Goal: Task Accomplishment & Management: Use online tool/utility

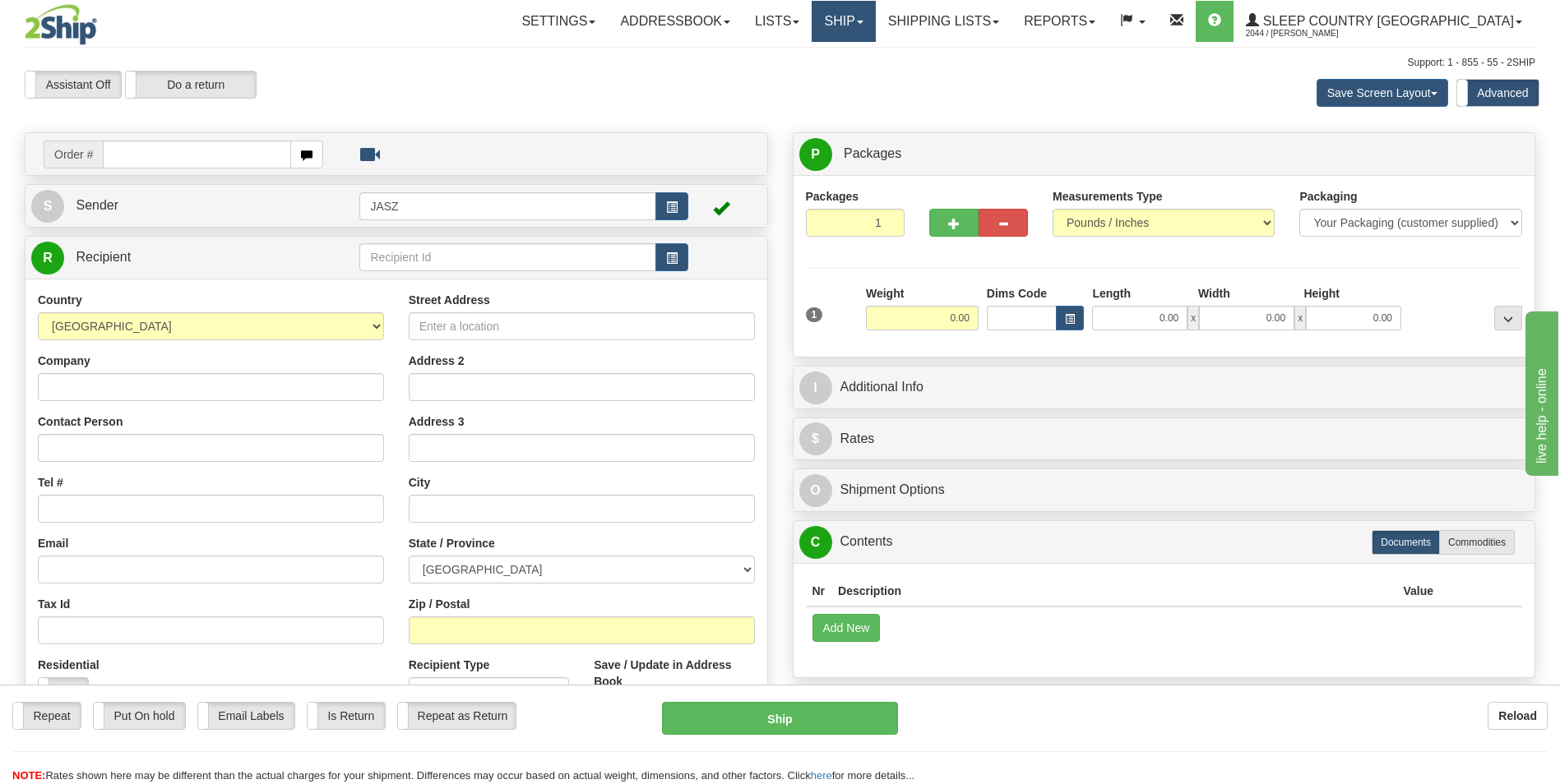
click at [875, 28] on link "Ship" at bounding box center [843, 21] width 63 height 41
click at [859, 80] on span "OnHold / Order Queue" at bounding box center [800, 79] width 116 height 13
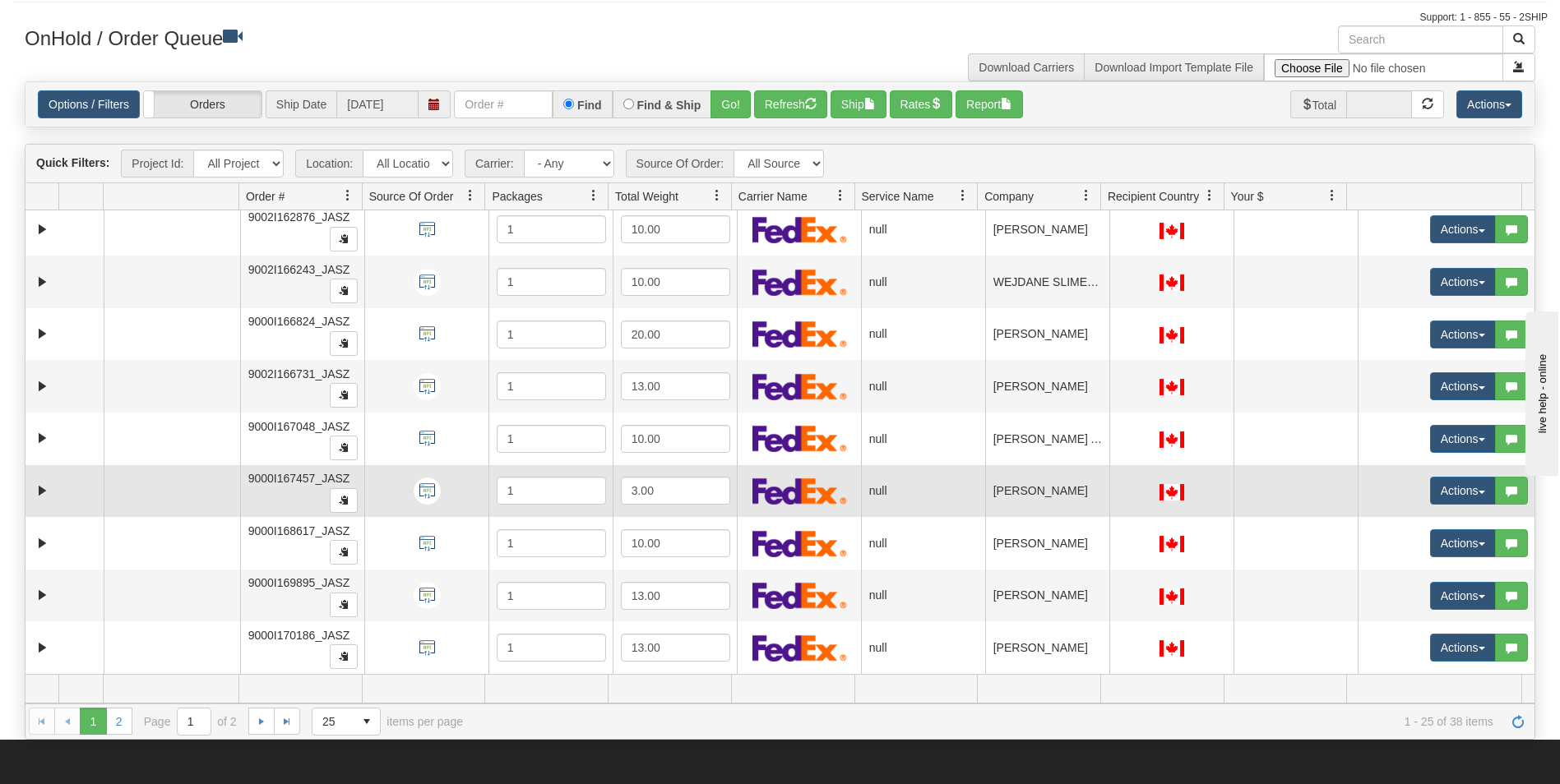
scroll to position [82, 0]
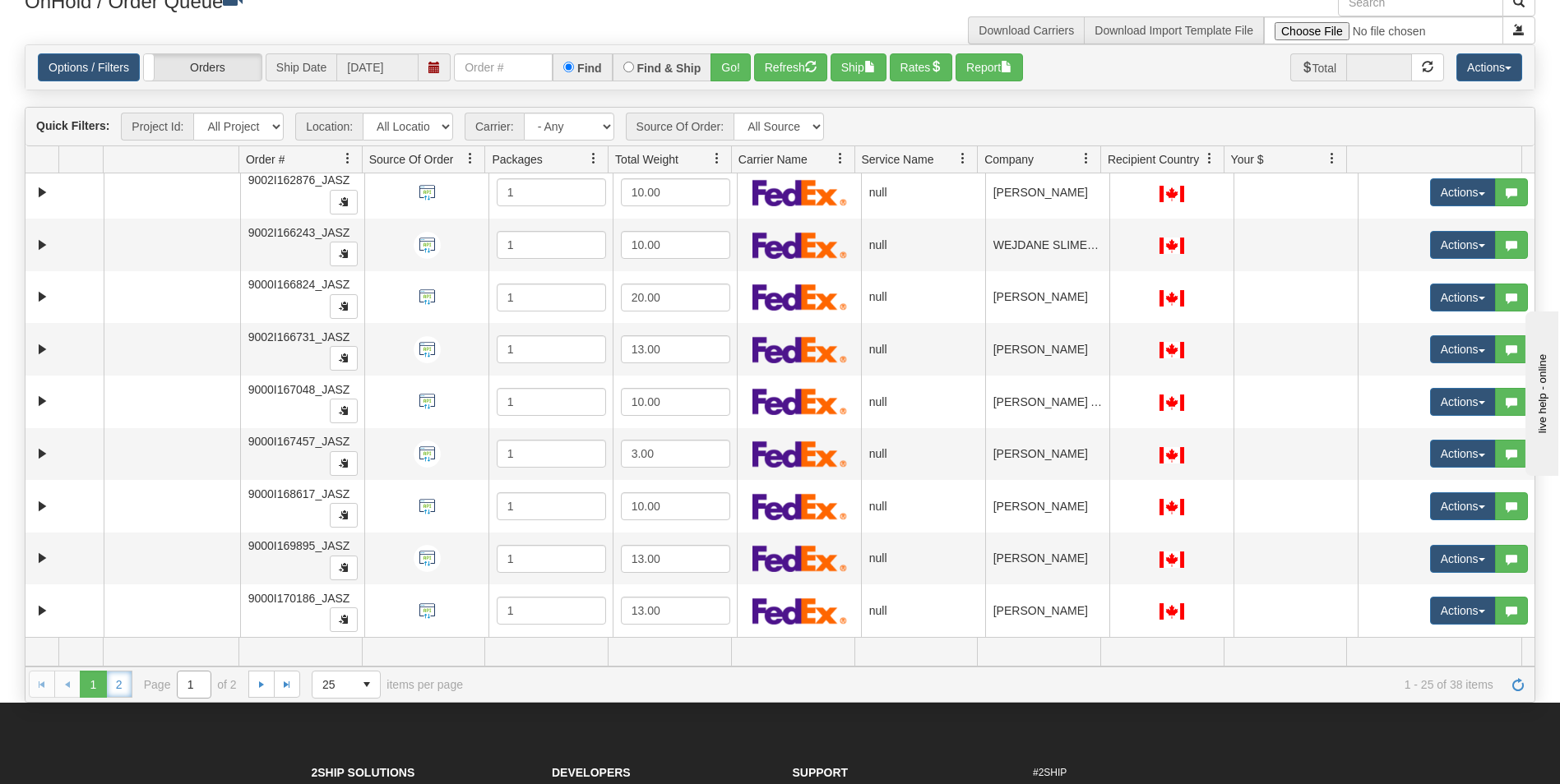
drag, startPoint x: 124, startPoint y: 684, endPoint x: 193, endPoint y: 677, distance: 69.4
click at [124, 684] on link "2" at bounding box center [119, 684] width 27 height 27
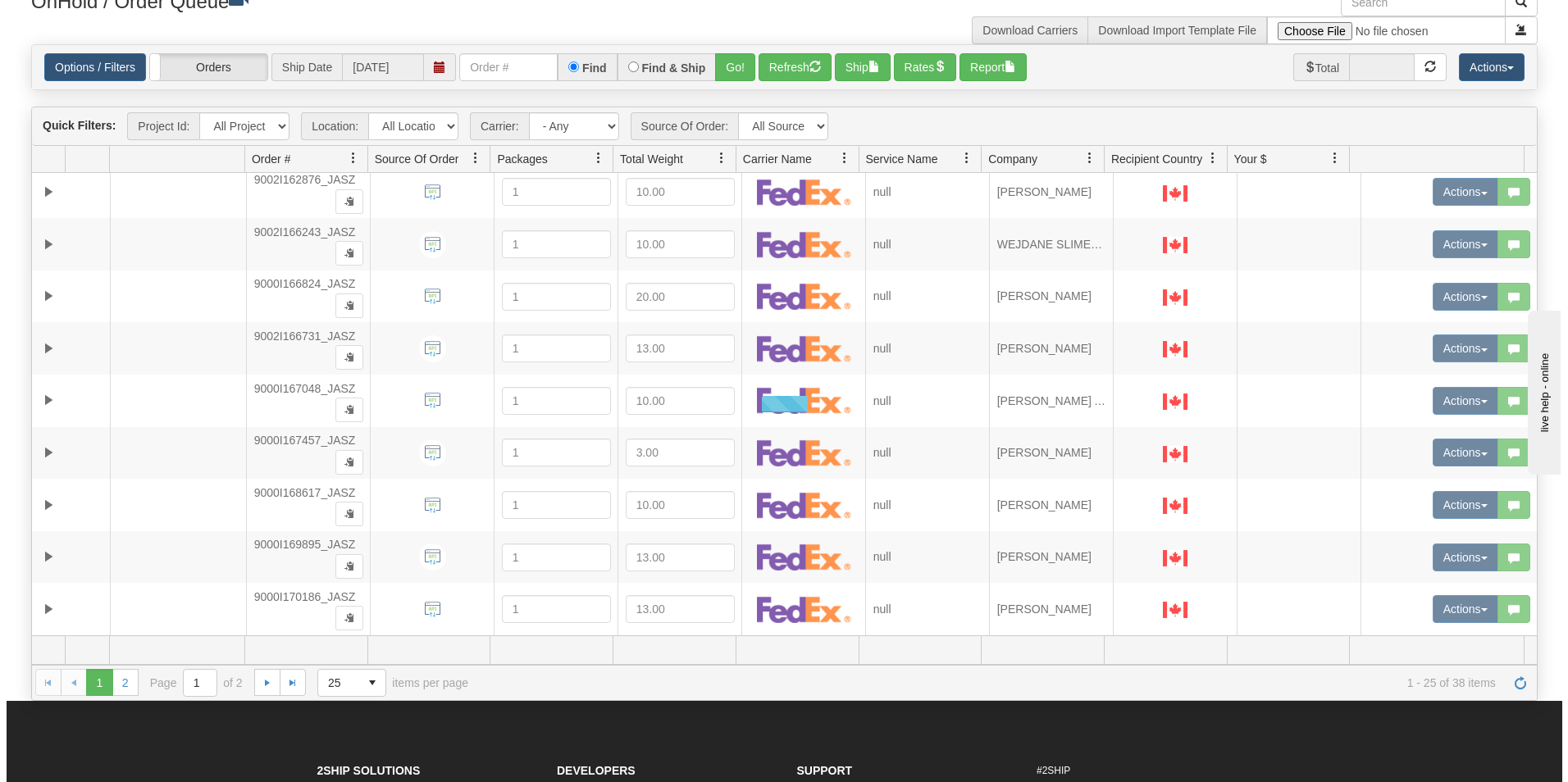
scroll to position [216, 0]
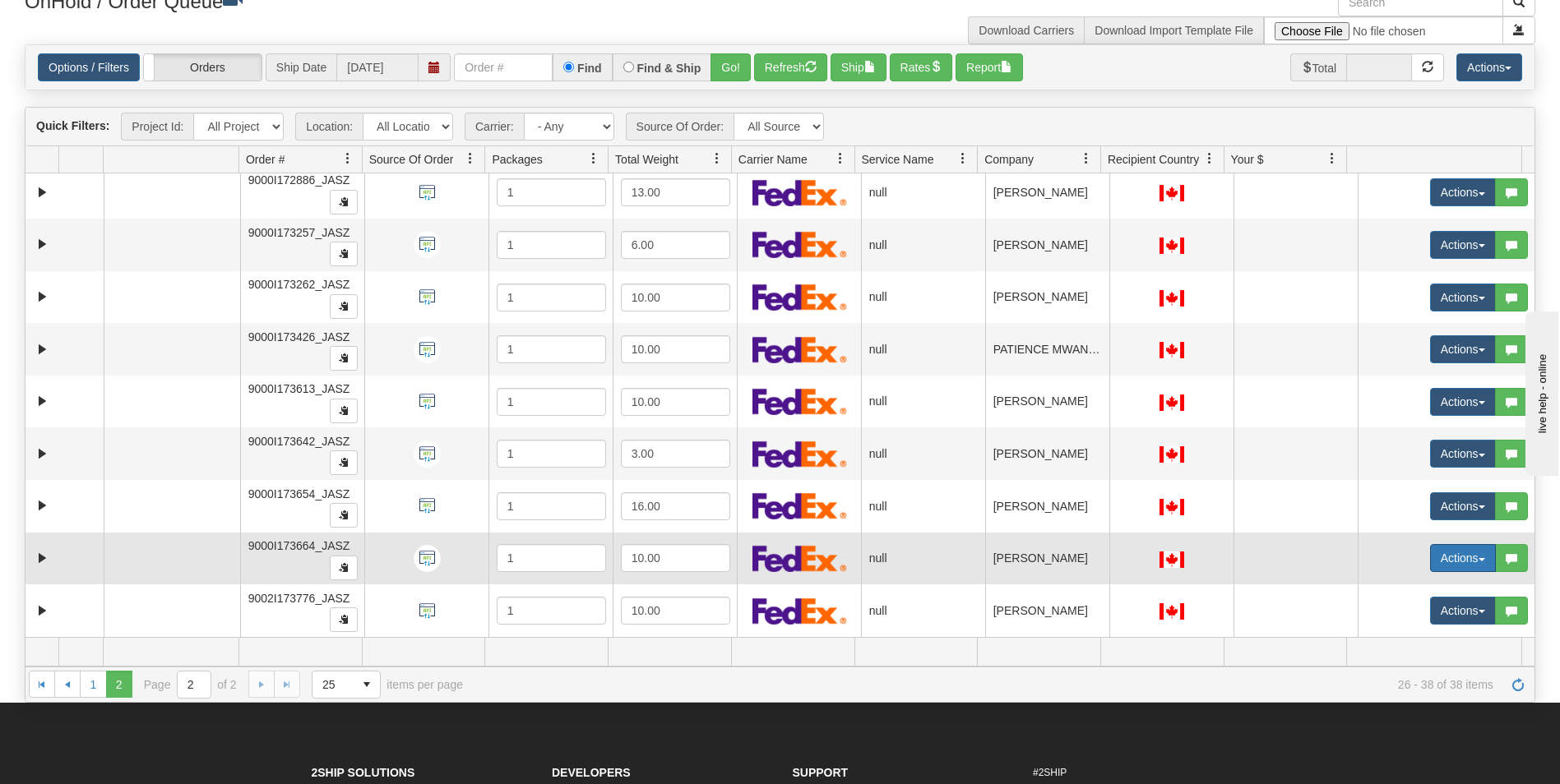
click at [1432, 563] on button "Actions" at bounding box center [1462, 558] width 66 height 28
click at [1379, 585] on span "Open" at bounding box center [1389, 589] width 39 height 13
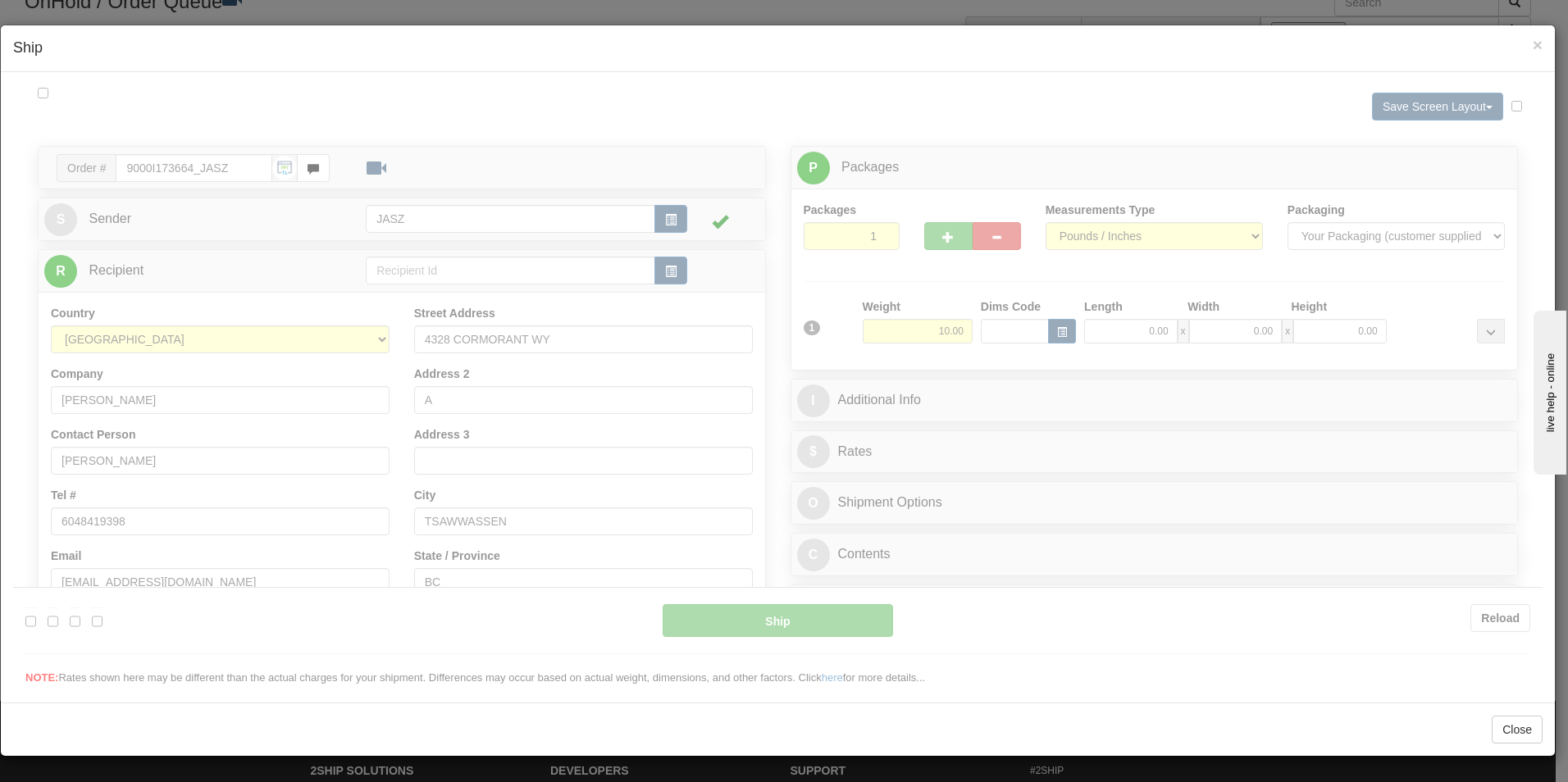
scroll to position [0, 0]
type input "14:46"
type input "16:00"
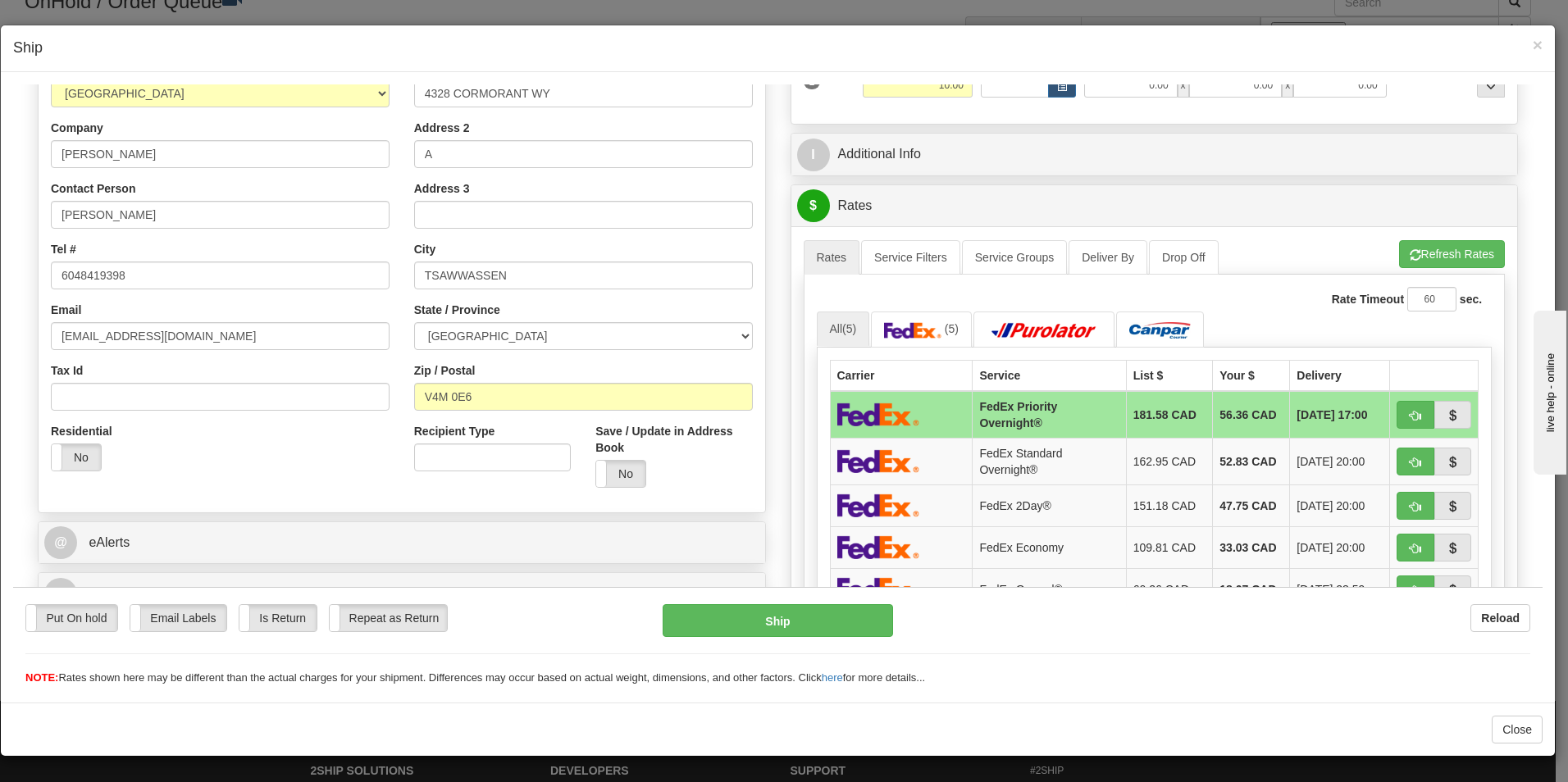
scroll to position [328, 0]
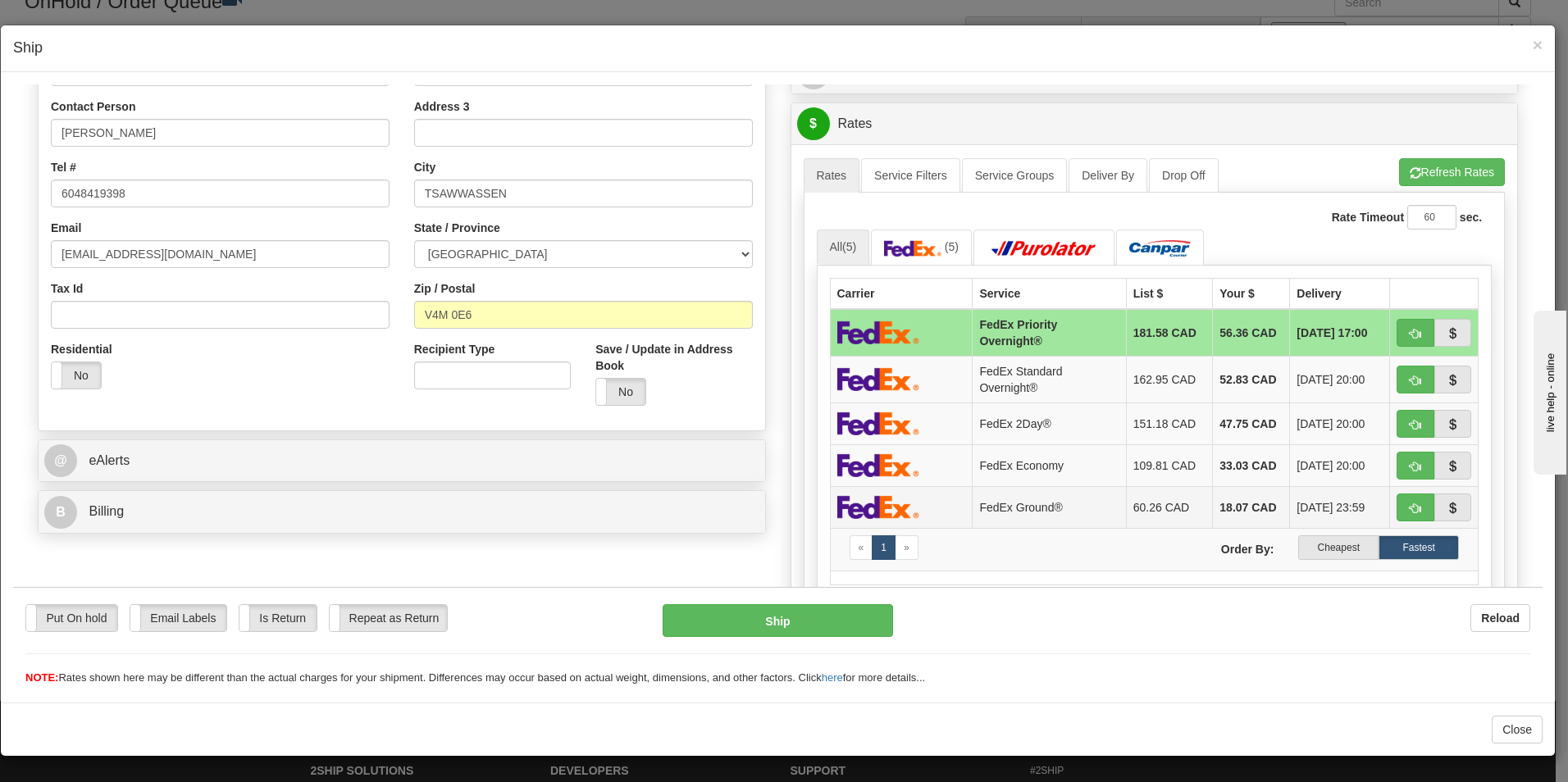
click at [1320, 526] on td "[DATE] 23:59" at bounding box center [1340, 506] width 100 height 42
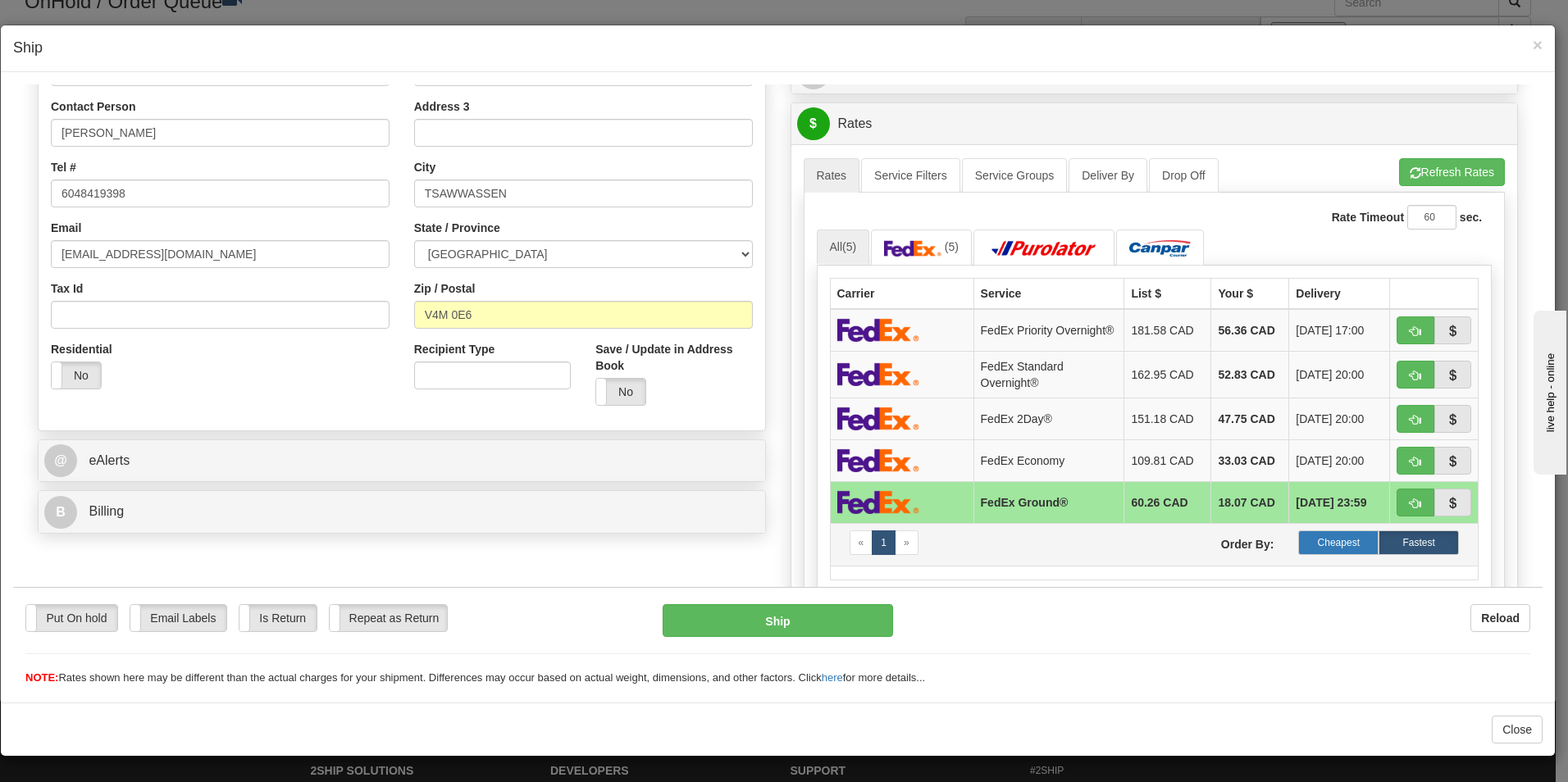
click at [1319, 537] on label "Cheapest" at bounding box center [1338, 541] width 80 height 25
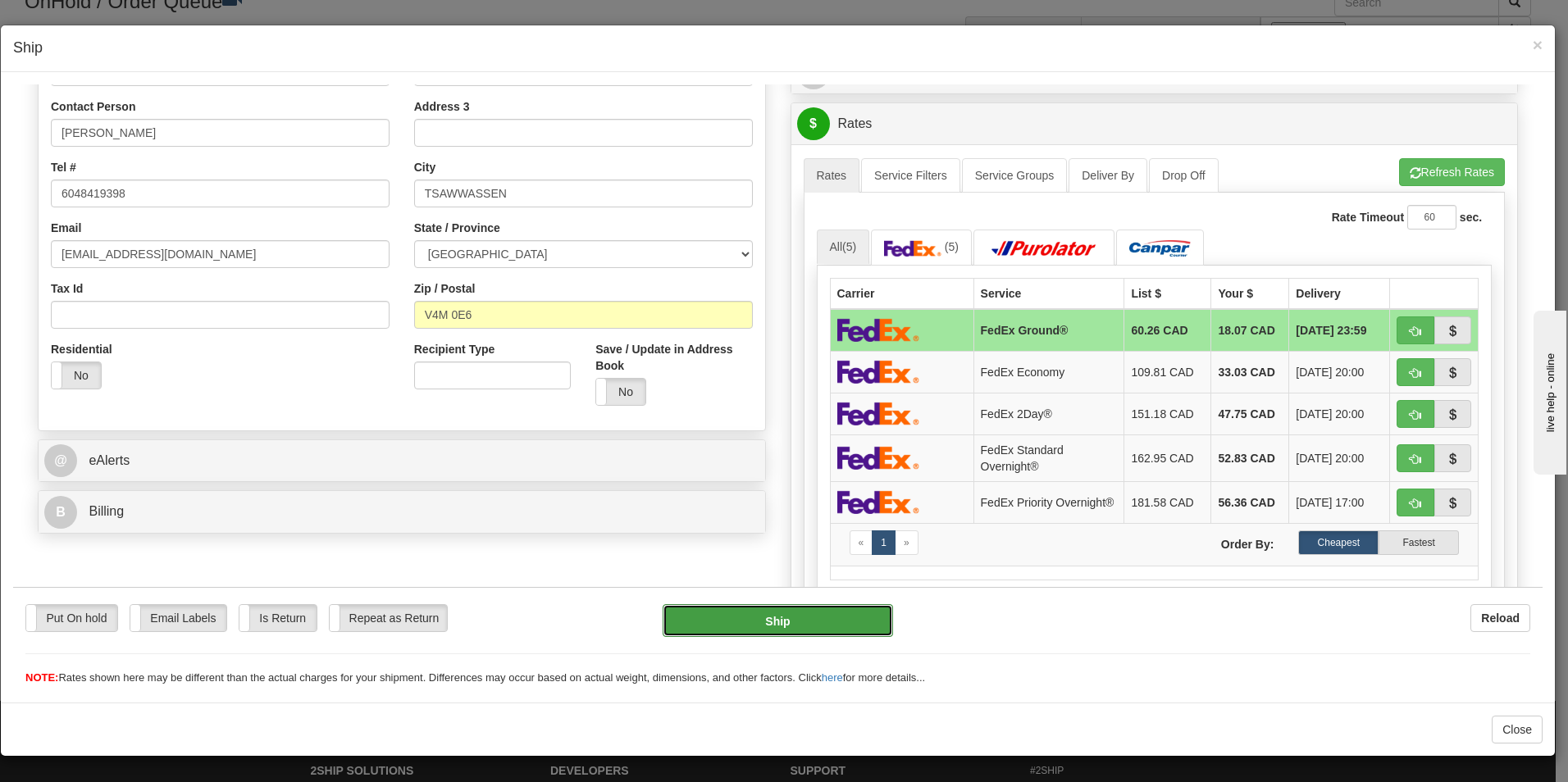
click at [812, 617] on button "Ship" at bounding box center [778, 620] width 231 height 32
type input "92"
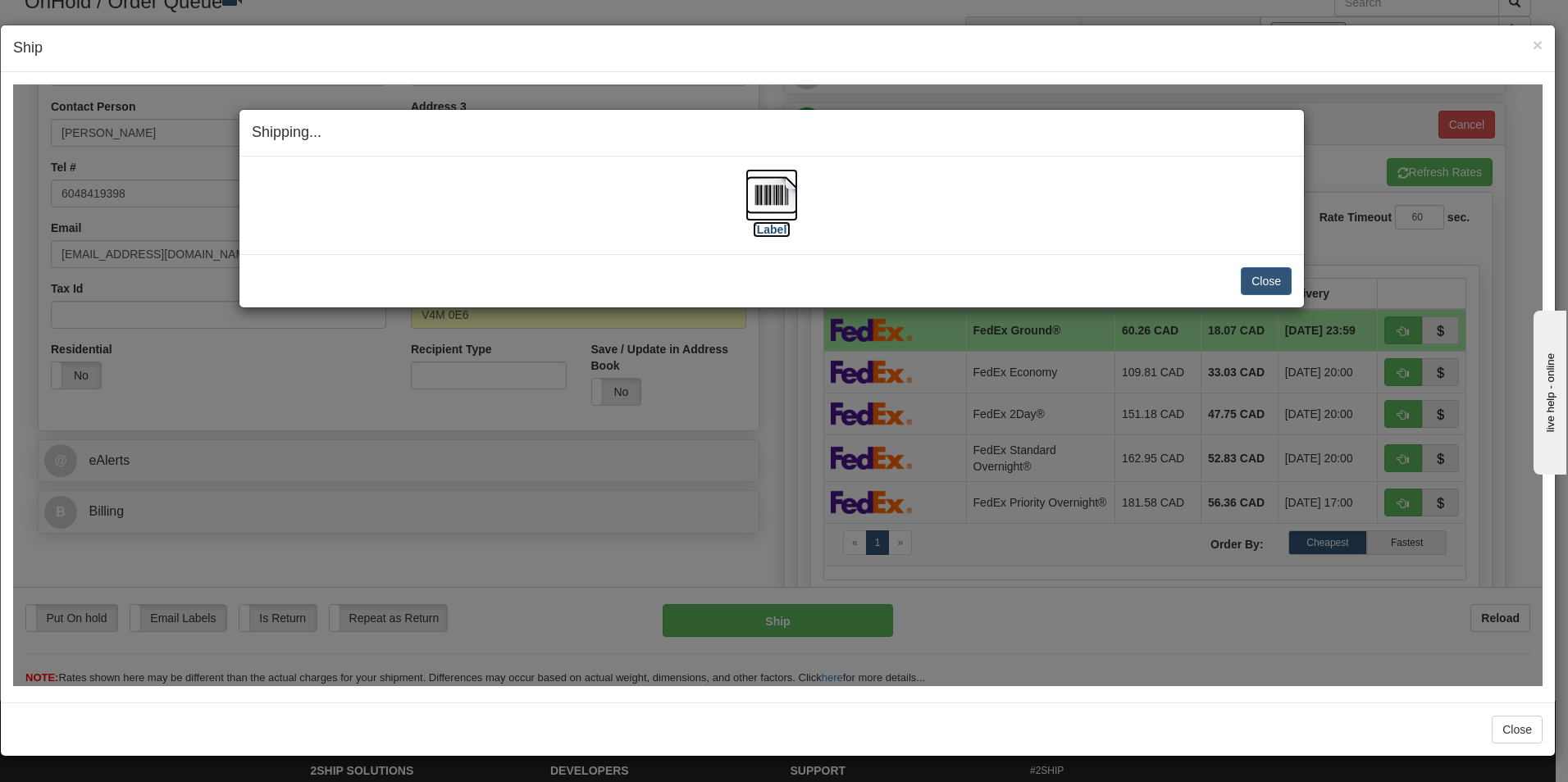
click at [780, 210] on img at bounding box center [771, 194] width 52 height 52
click at [1269, 283] on button "Close" at bounding box center [1267, 280] width 51 height 28
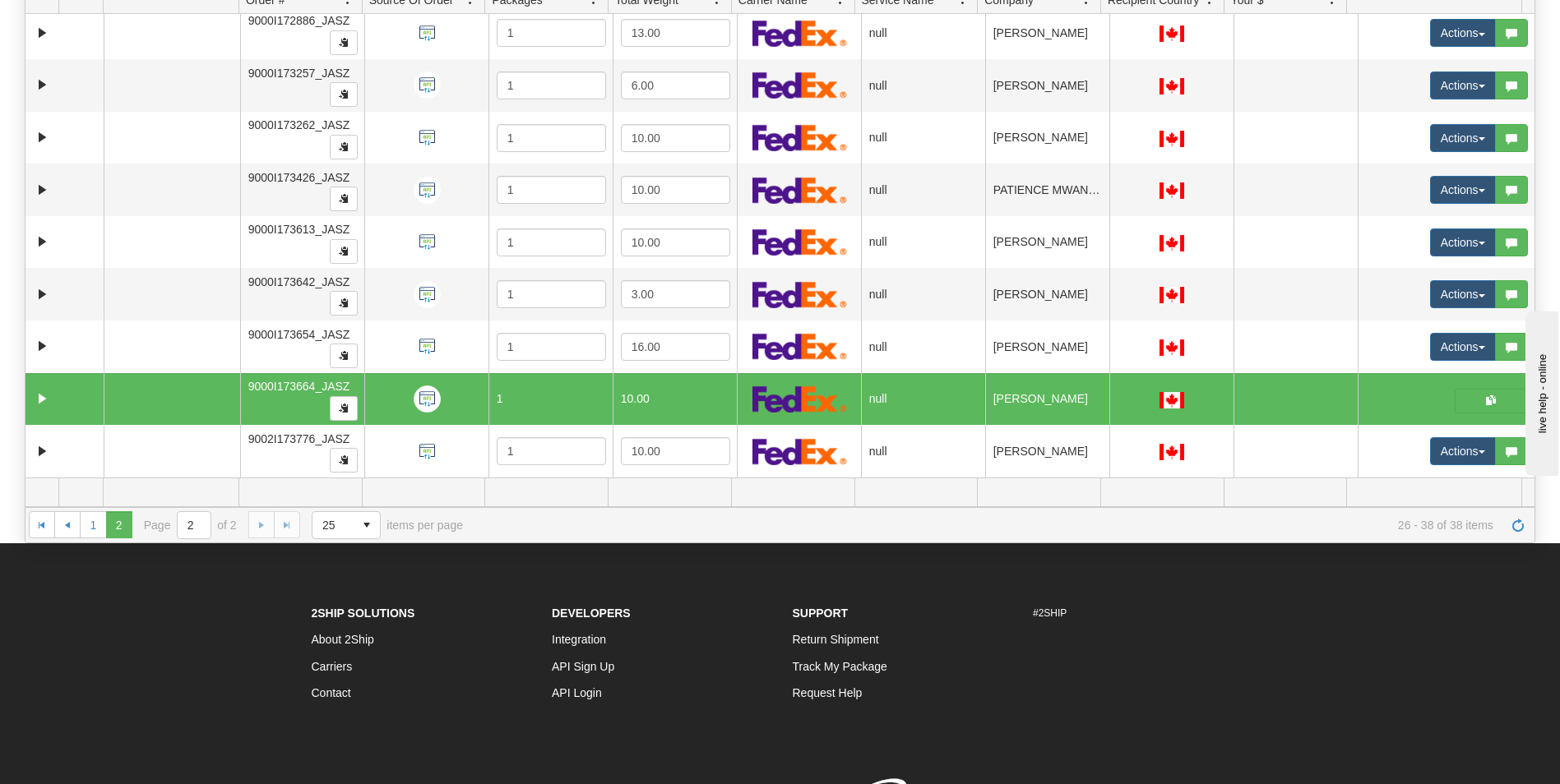
scroll to position [246, 0]
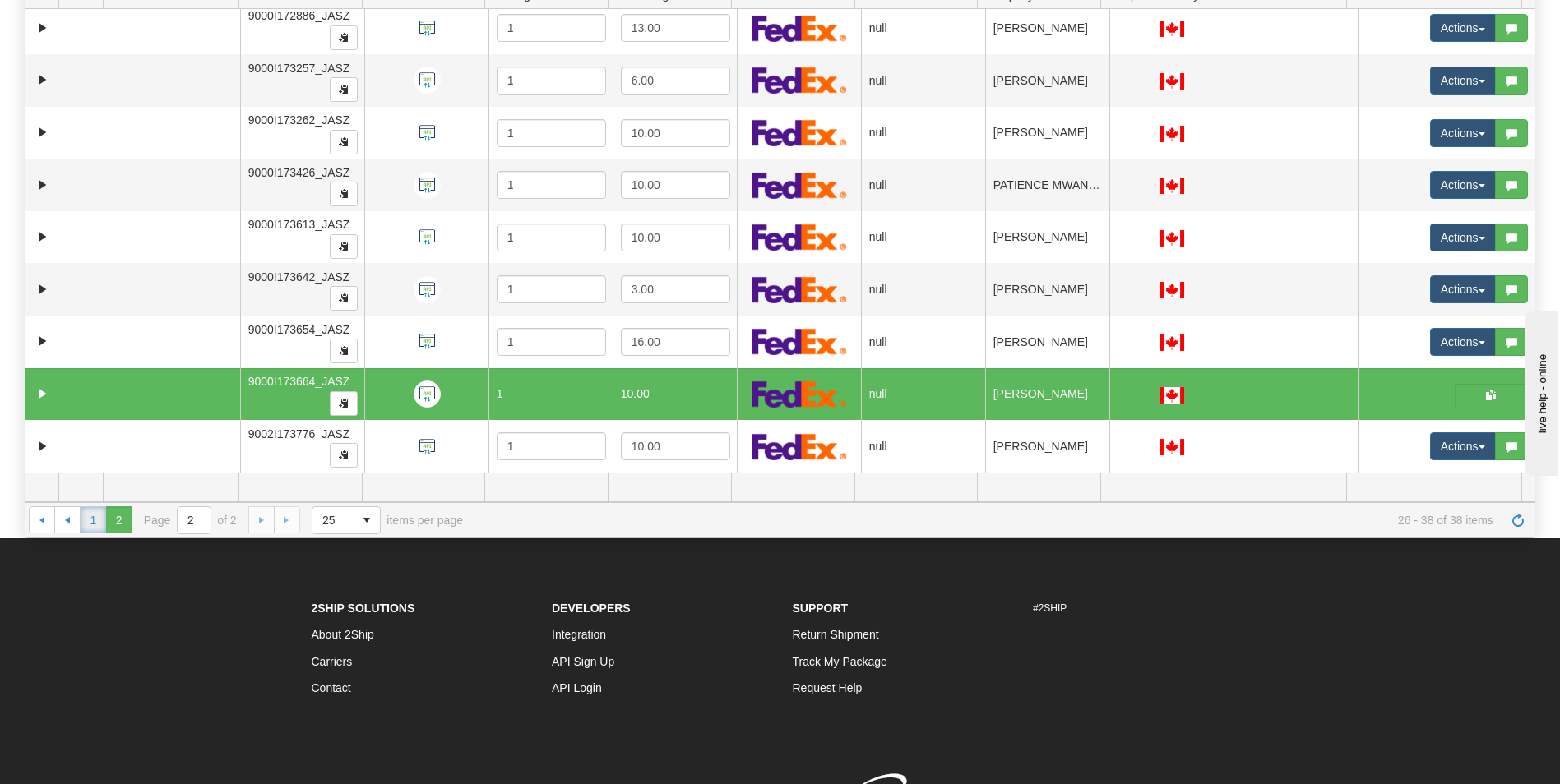
drag, startPoint x: 89, startPoint y: 523, endPoint x: 104, endPoint y: 525, distance: 15.1
click at [89, 523] on link "1" at bounding box center [92, 520] width 27 height 27
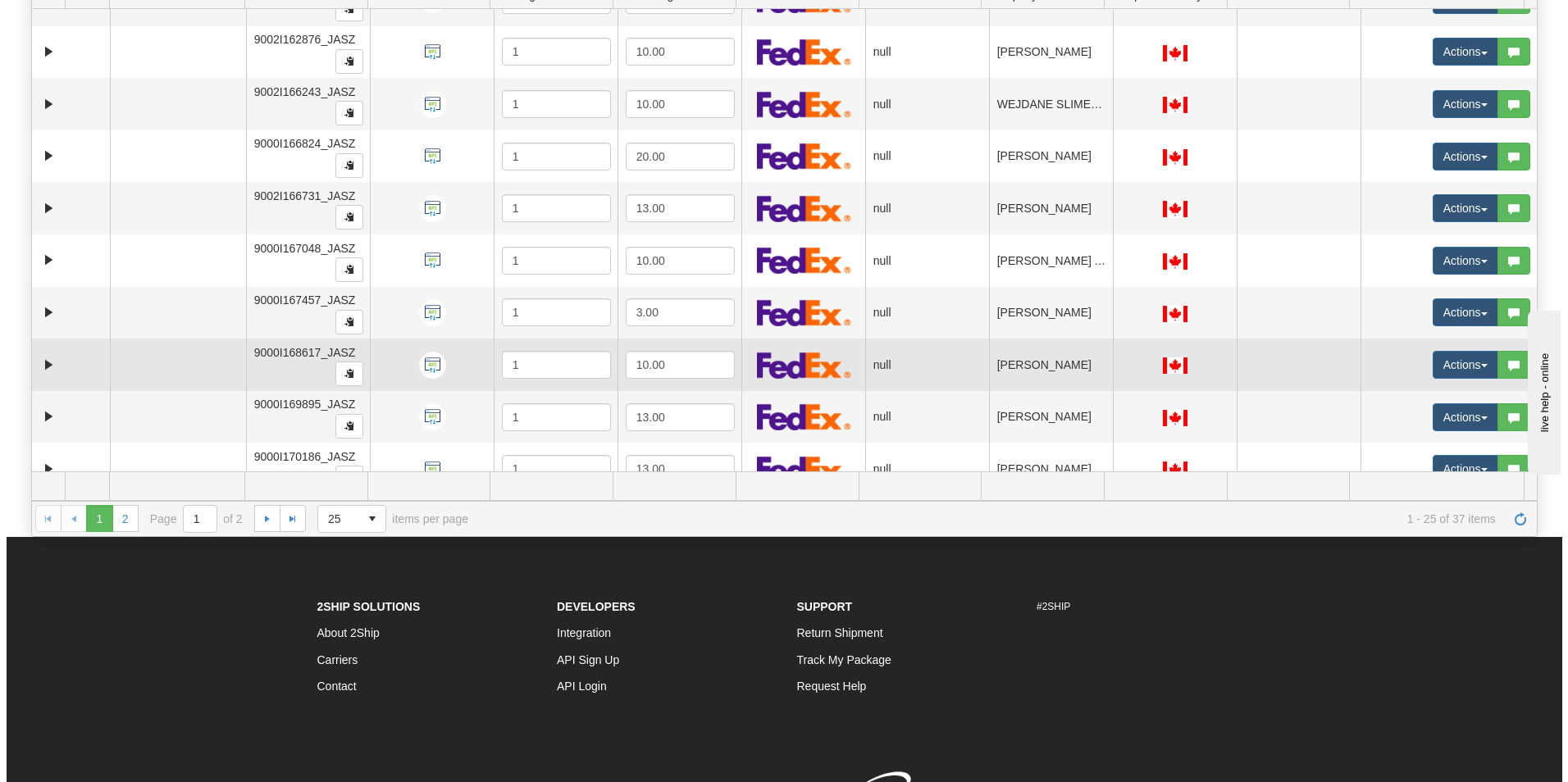
scroll to position [841, 0]
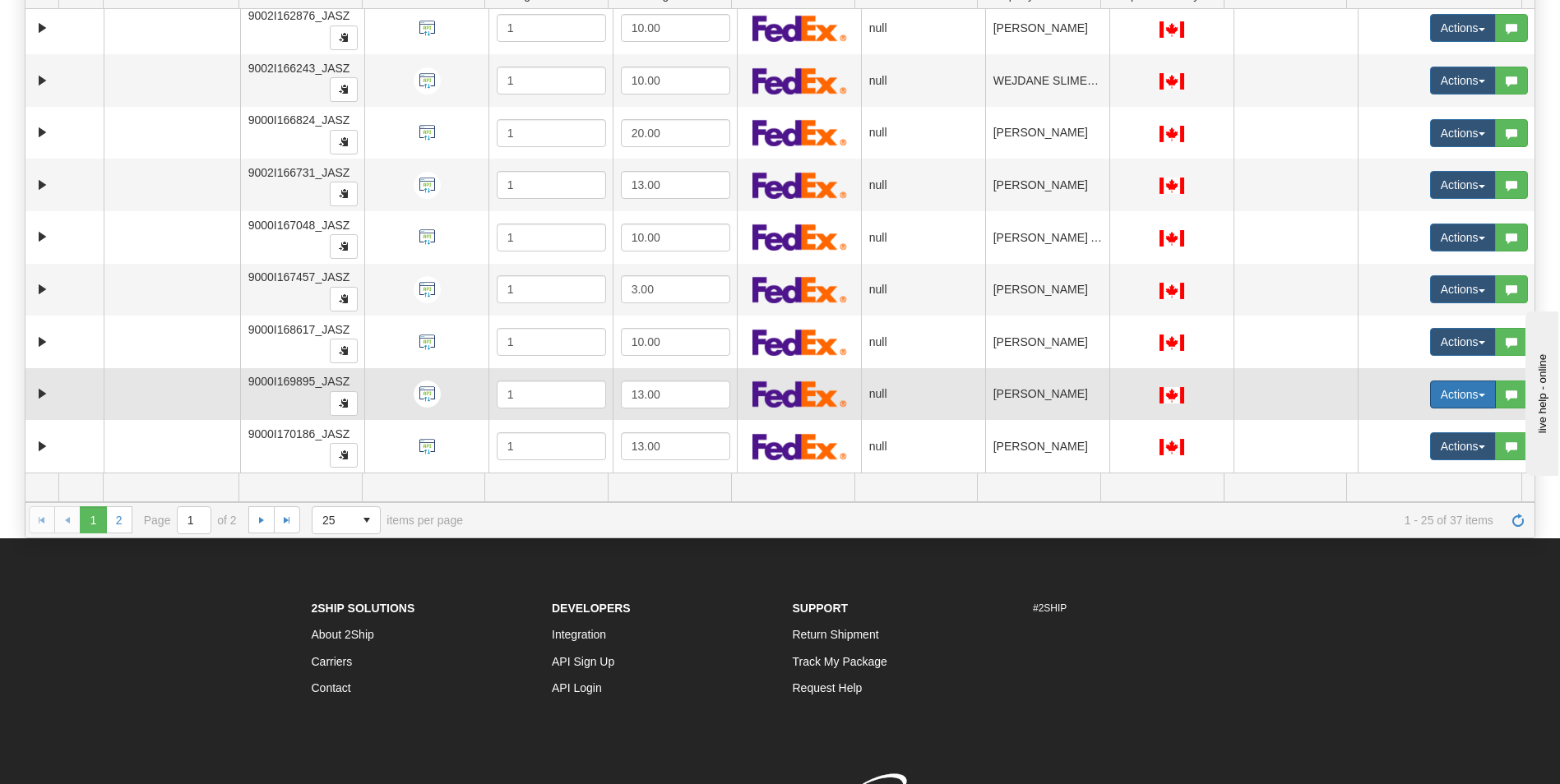
click at [1430, 397] on button "Actions" at bounding box center [1462, 395] width 66 height 28
click at [1390, 418] on link "Open" at bounding box center [1424, 425] width 142 height 21
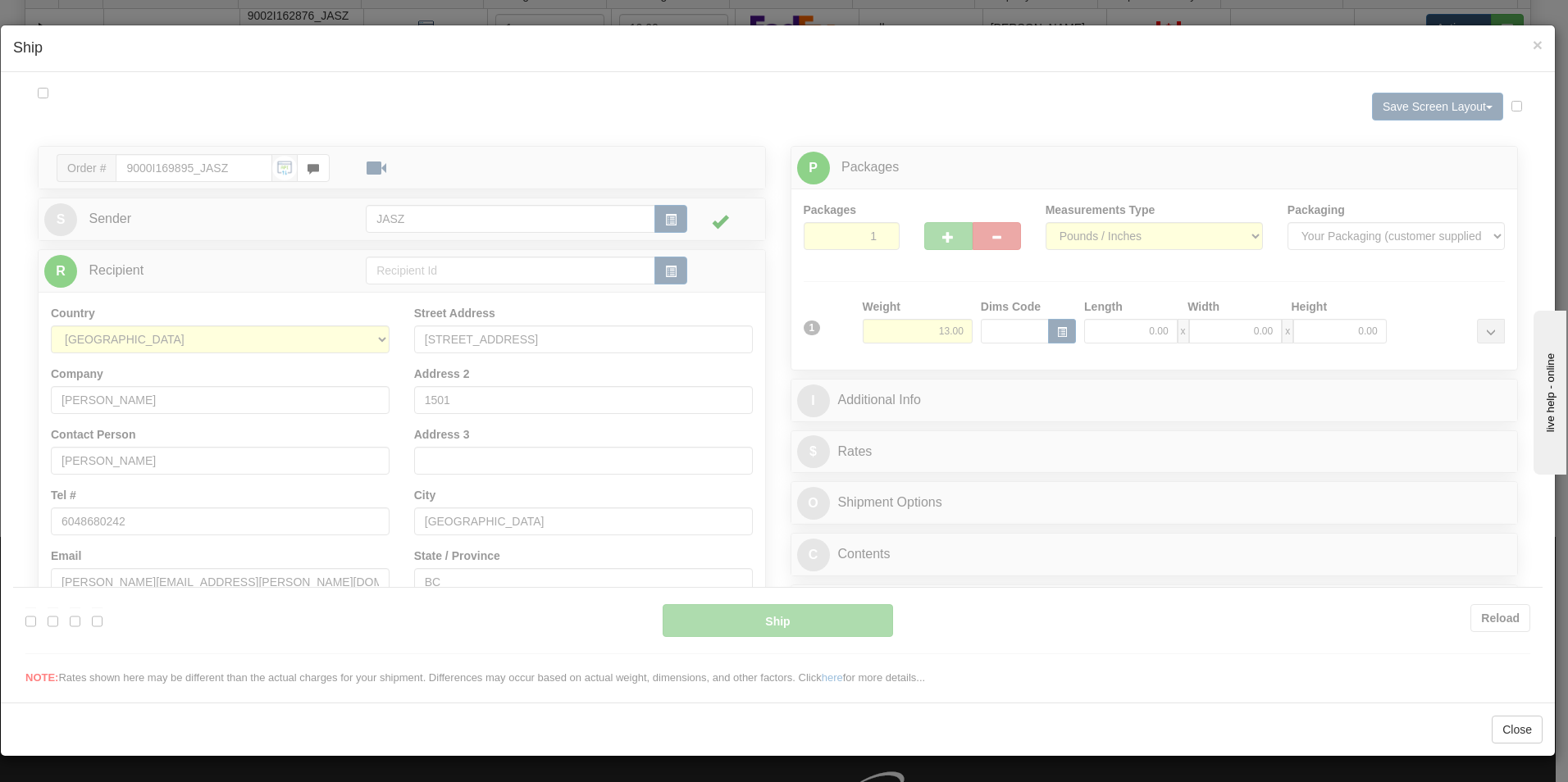
scroll to position [0, 0]
type input "14:47"
type input "16:00"
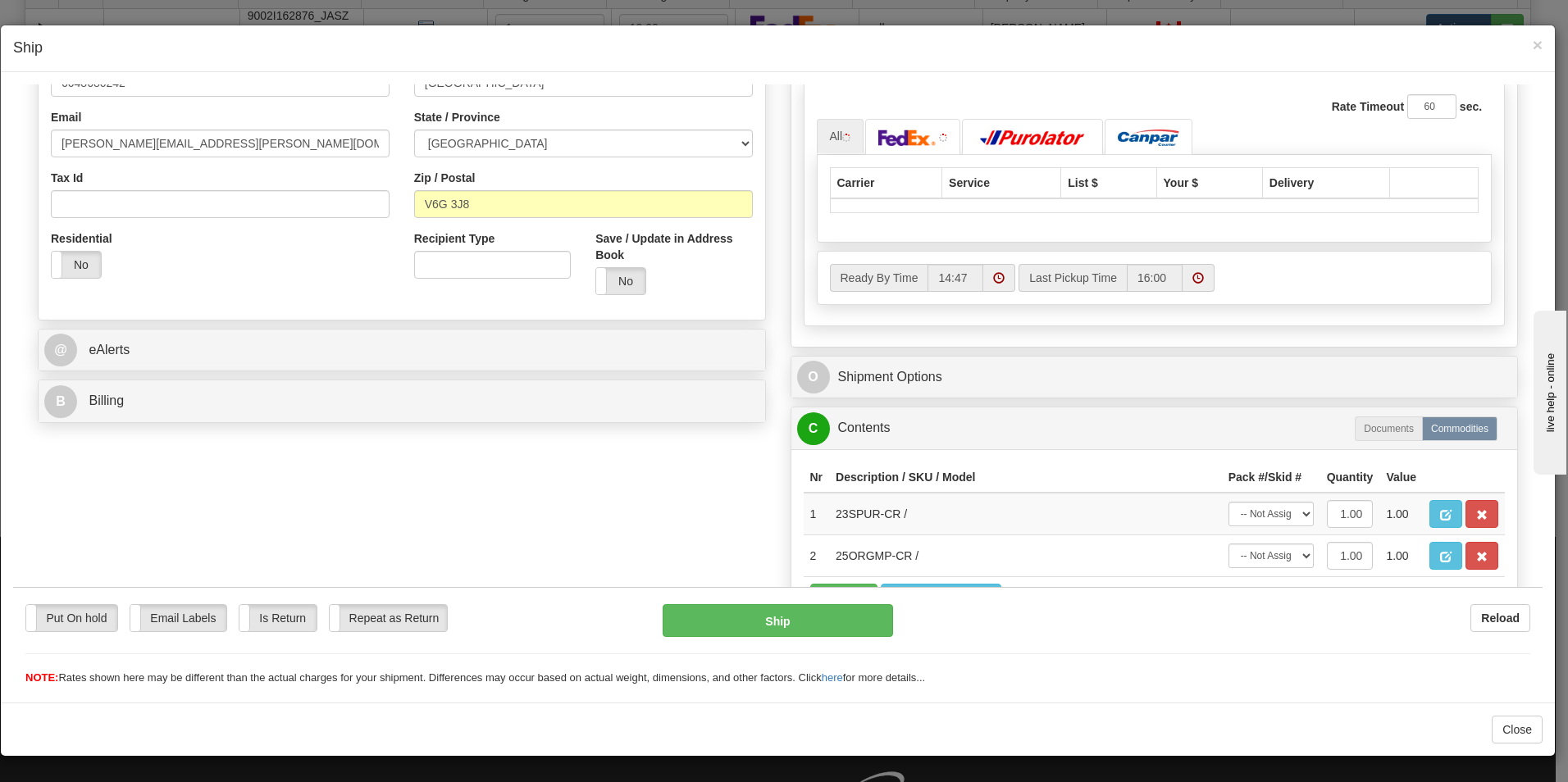
scroll to position [410, 0]
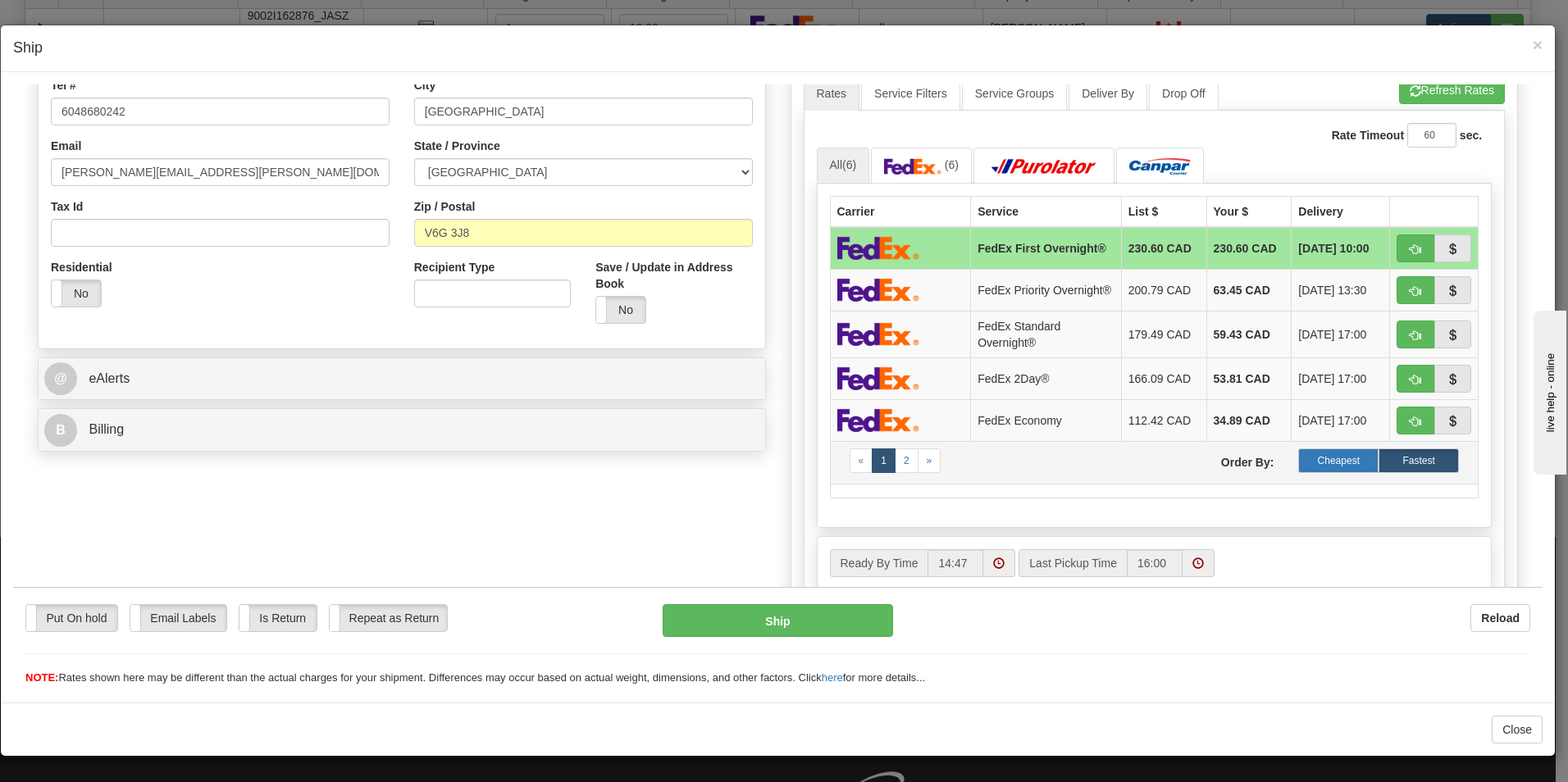
click at [1323, 466] on label "Cheapest" at bounding box center [1338, 459] width 80 height 25
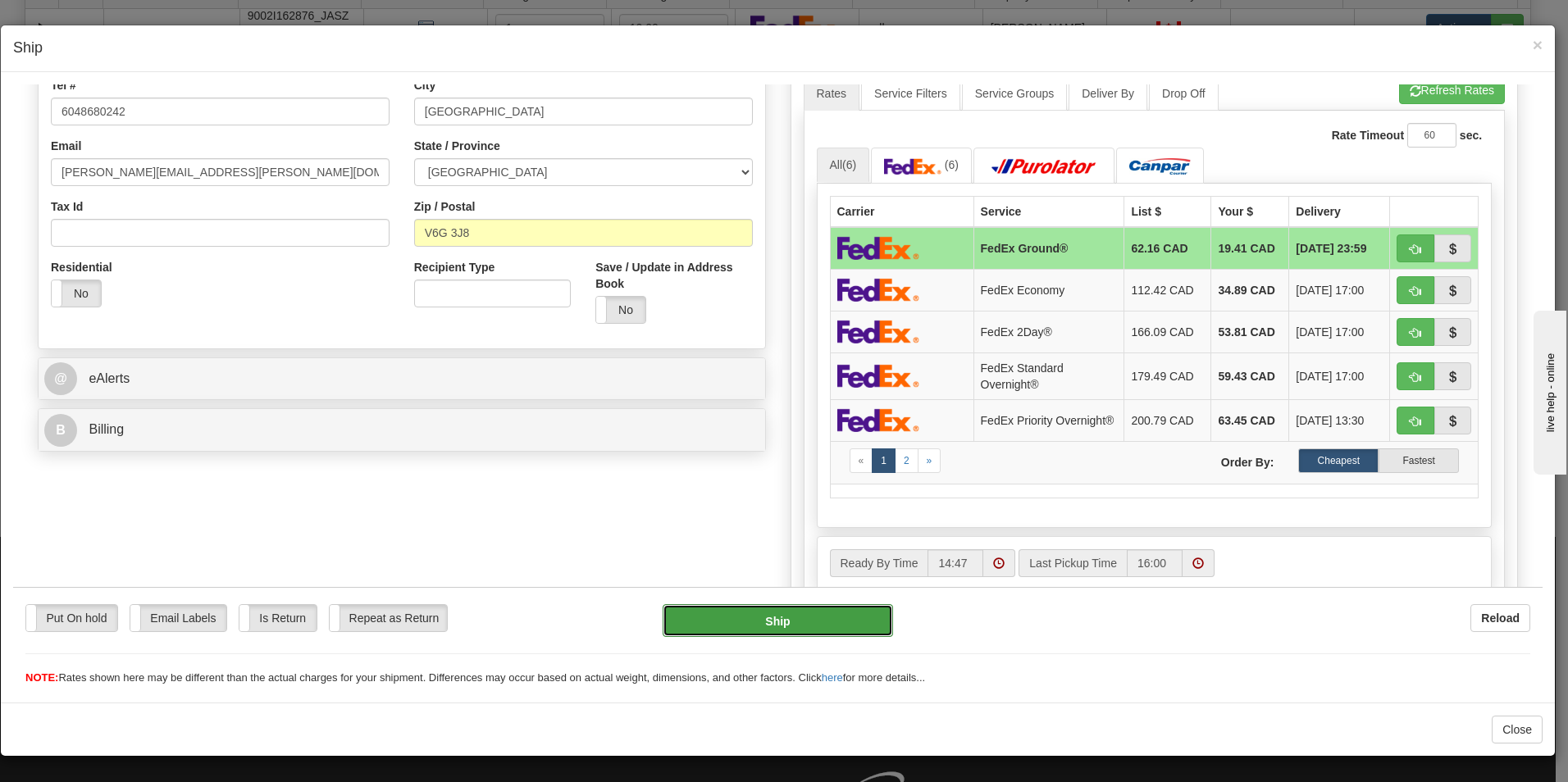
click at [775, 615] on button "Ship" at bounding box center [778, 620] width 231 height 32
type input "92"
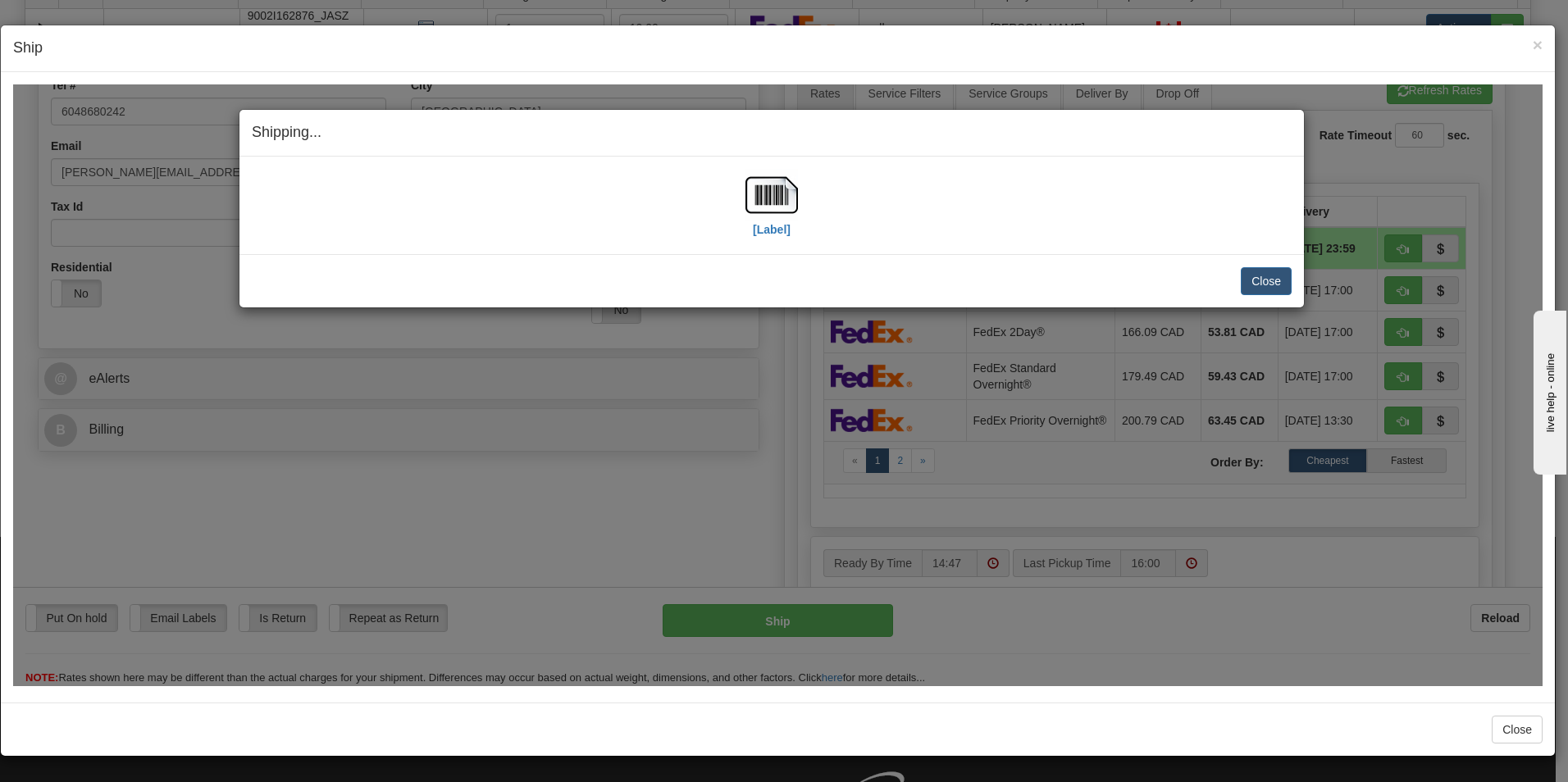
click at [798, 207] on div "[Label]" at bounding box center [772, 204] width 1040 height 73
click at [781, 207] on img at bounding box center [771, 194] width 52 height 52
click at [1285, 287] on button "Close" at bounding box center [1267, 280] width 51 height 28
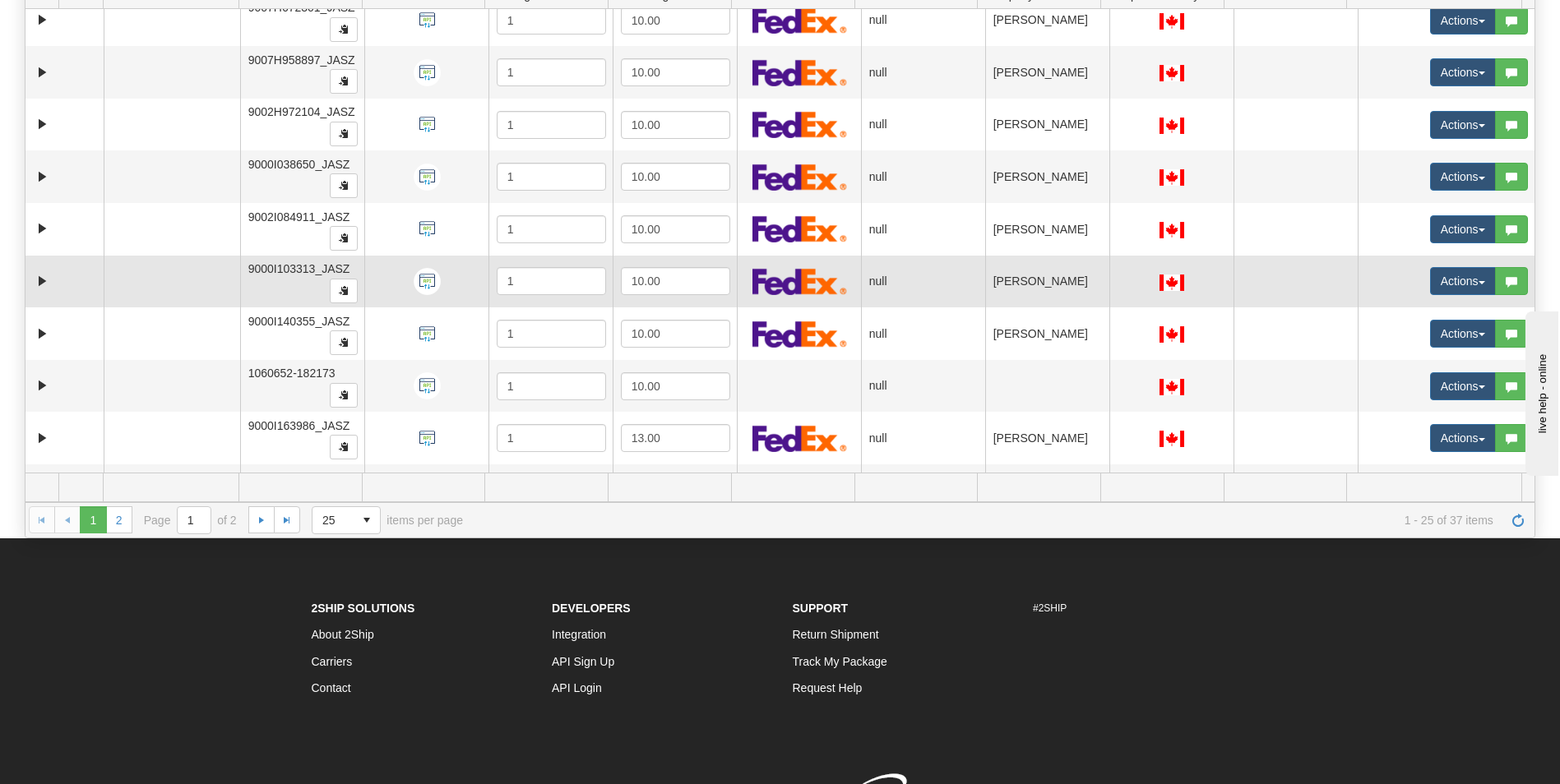
scroll to position [268, 0]
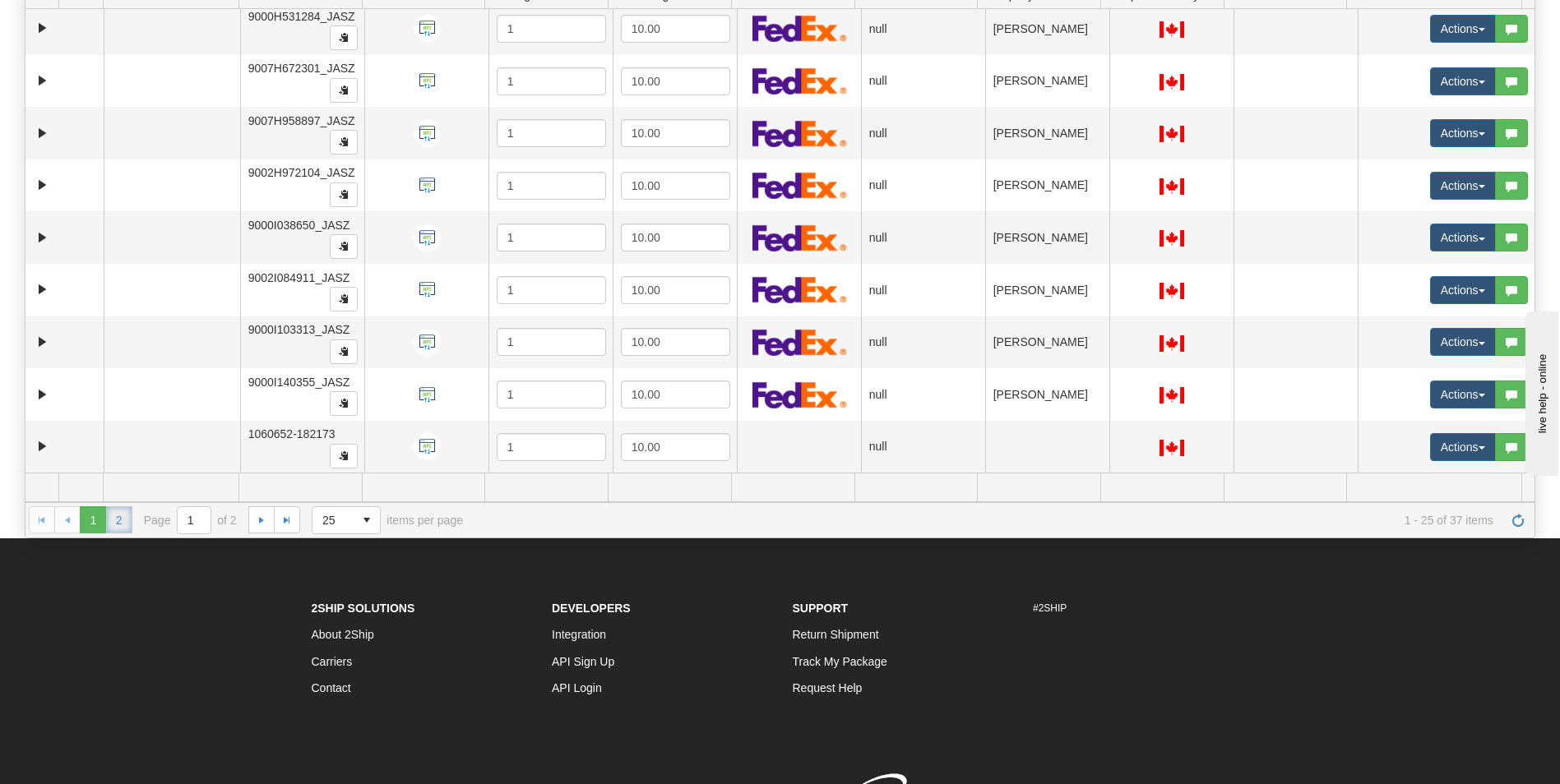
click at [114, 519] on link "2" at bounding box center [119, 520] width 27 height 27
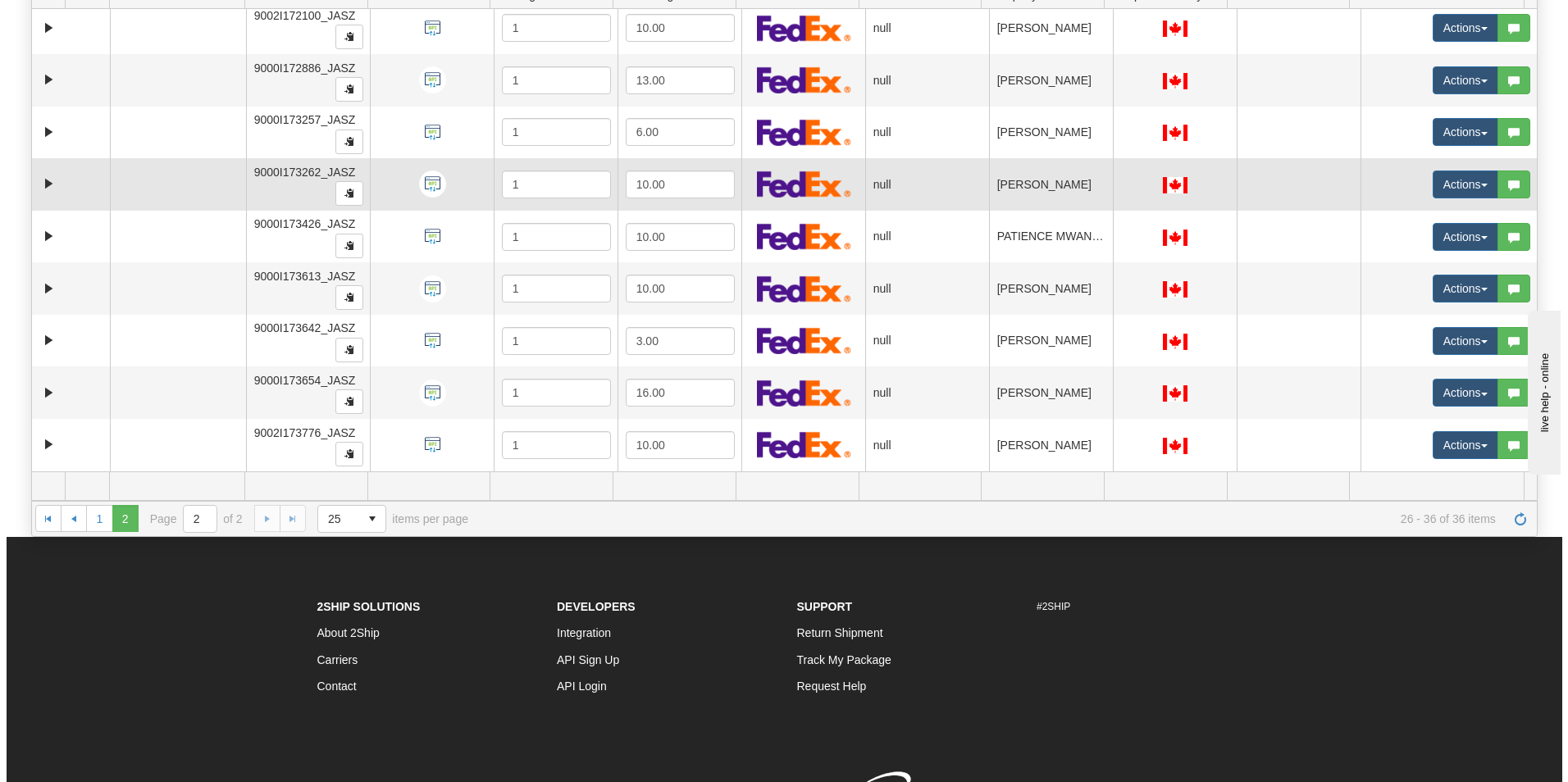
scroll to position [30, 0]
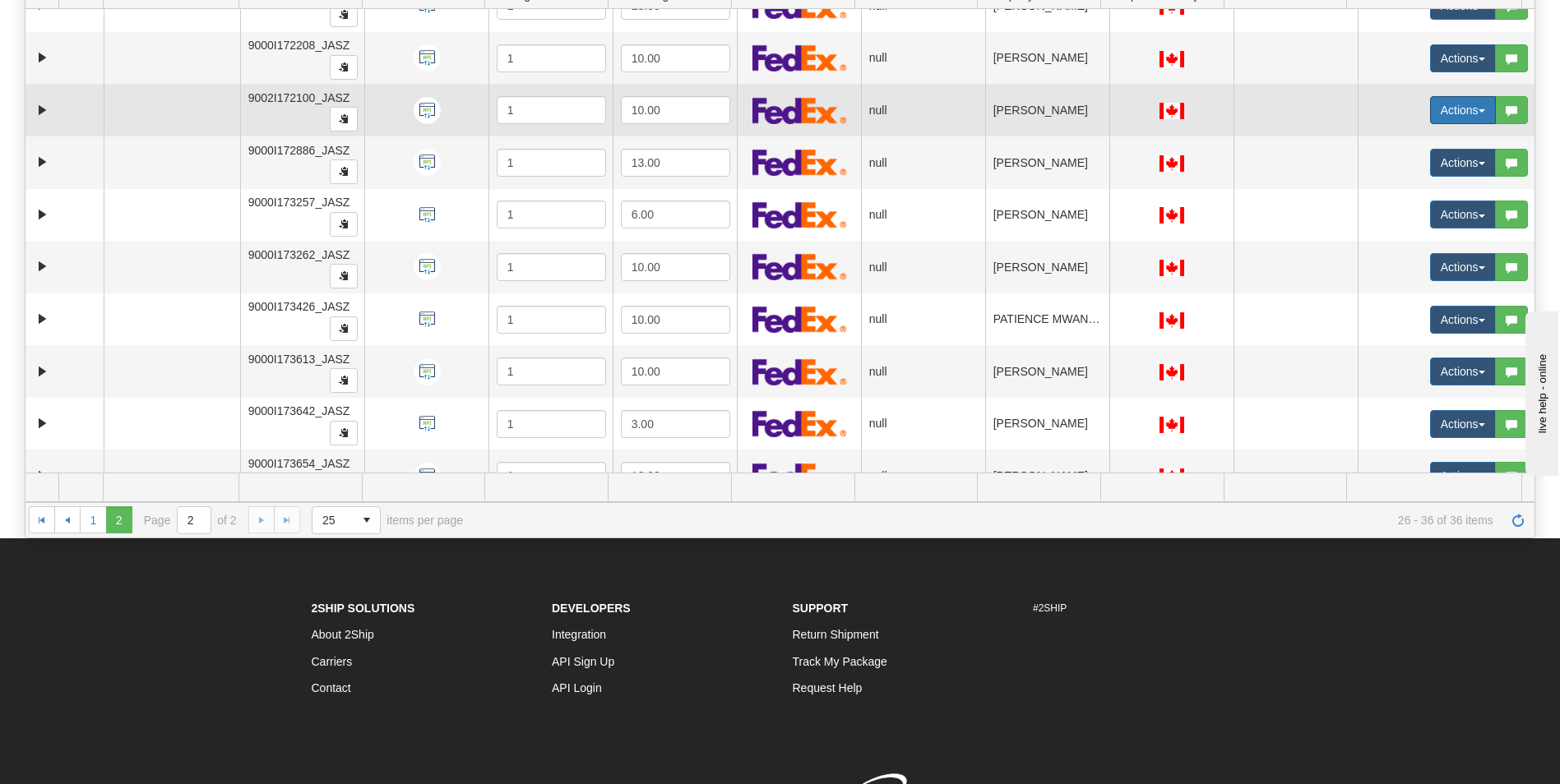
click at [1443, 84] on td "Actions Open Refresh Rates Rate All Services Ship Delete Edit Items Aggregation…" at bounding box center [1446, 110] width 176 height 52
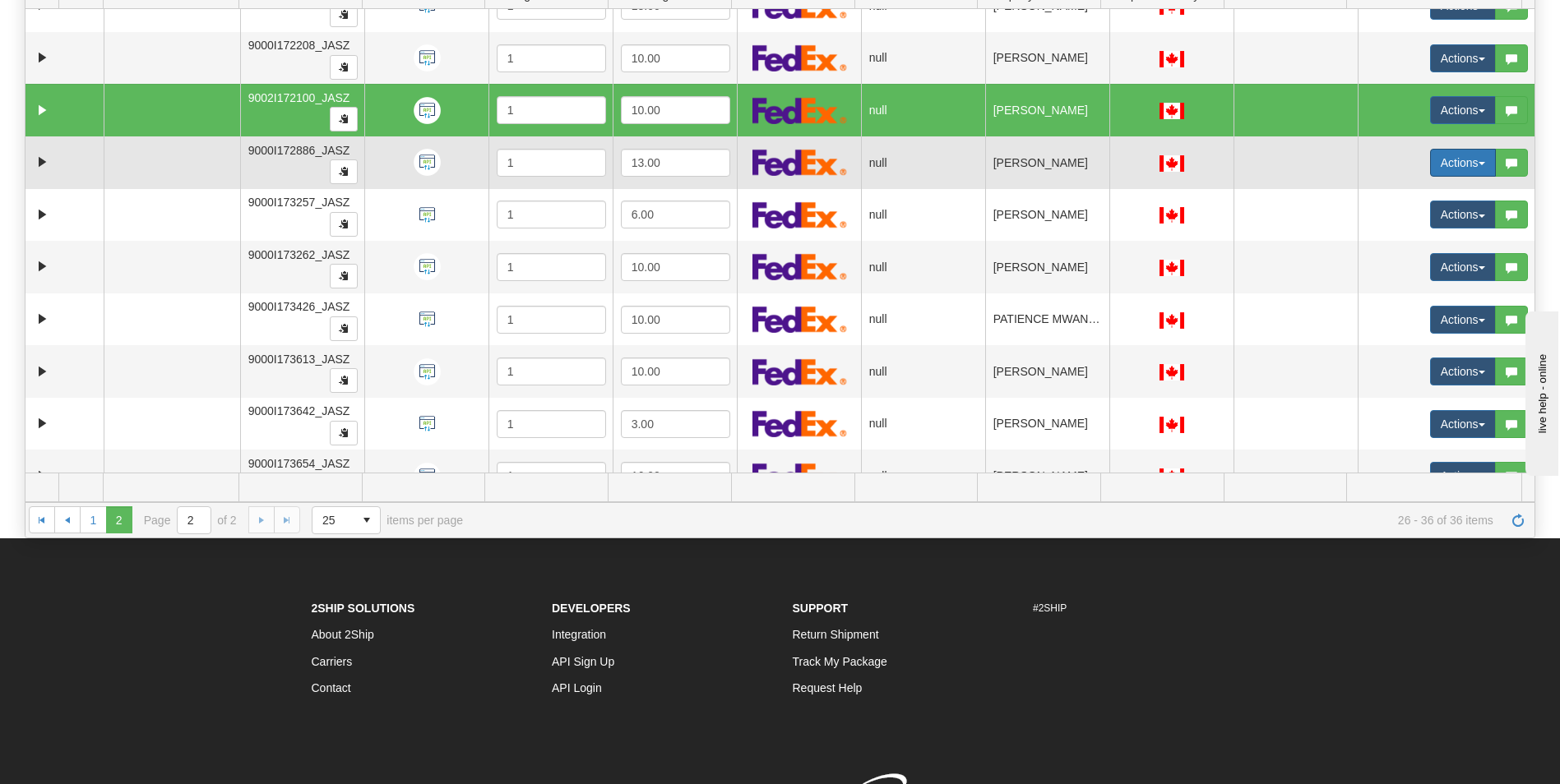
click at [1434, 157] on button "Actions" at bounding box center [1462, 163] width 66 height 28
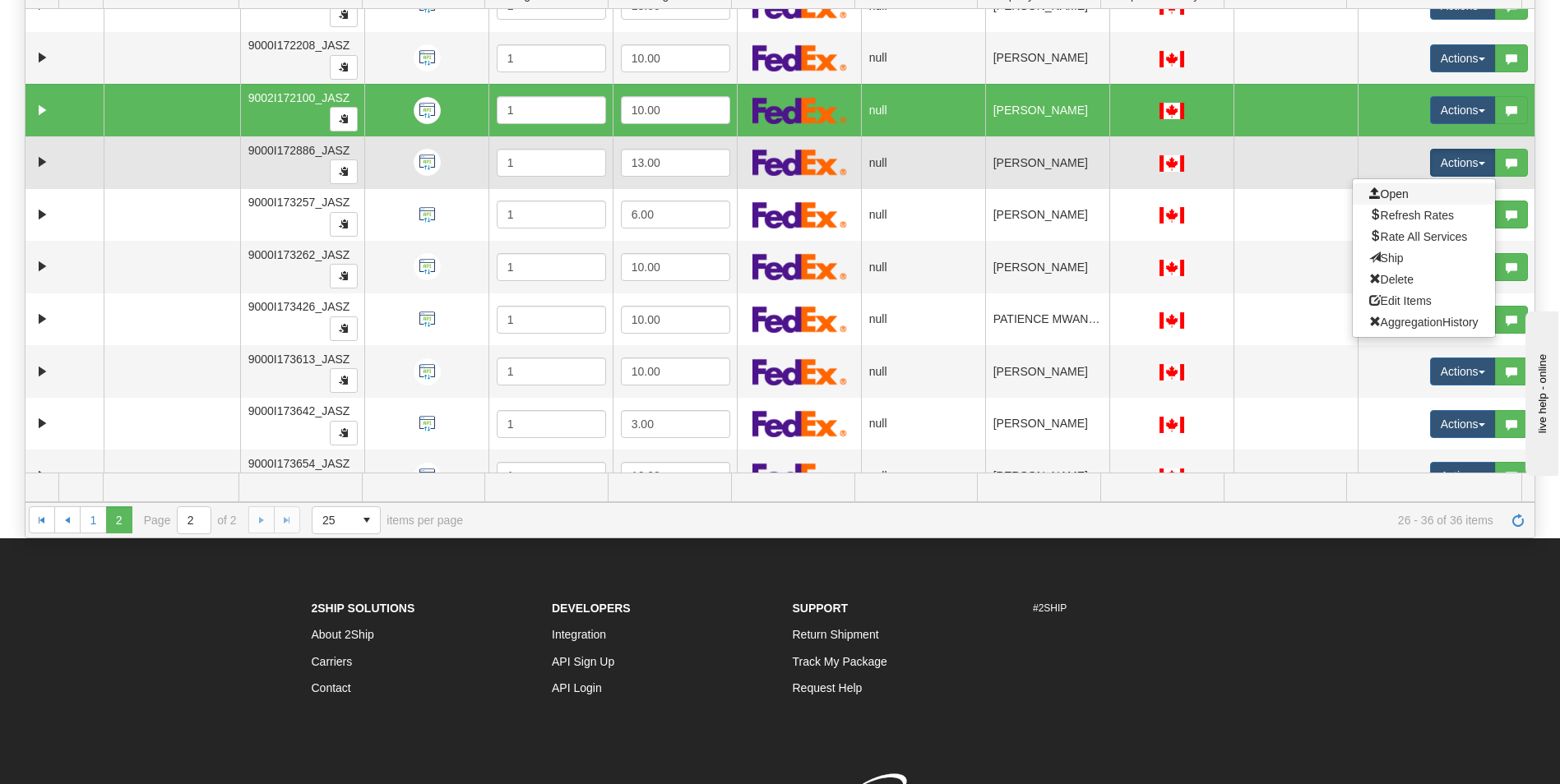
click at [1399, 197] on link "Open" at bounding box center [1424, 193] width 142 height 21
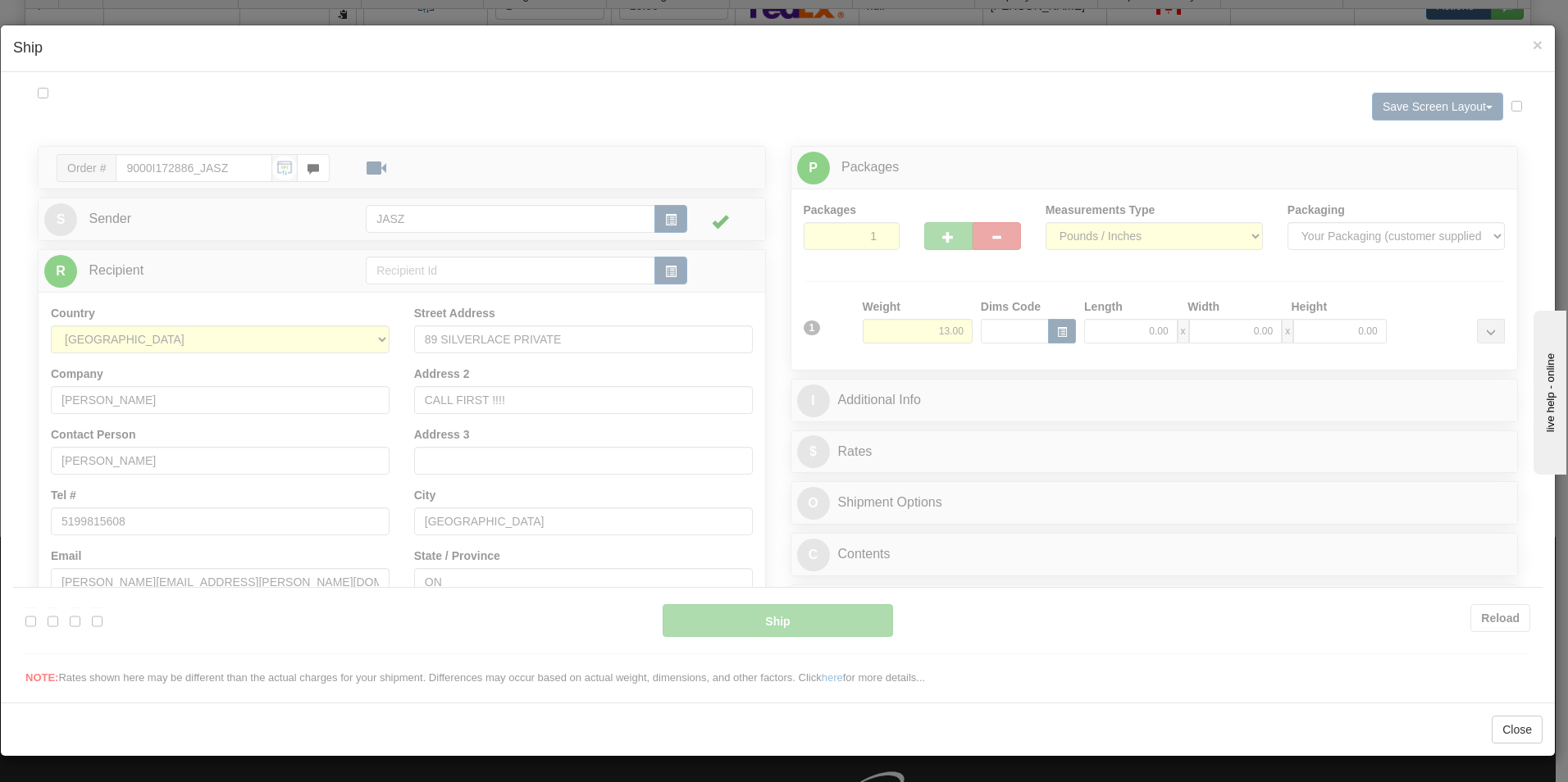
scroll to position [0, 0]
type input "14:47"
type input "16:00"
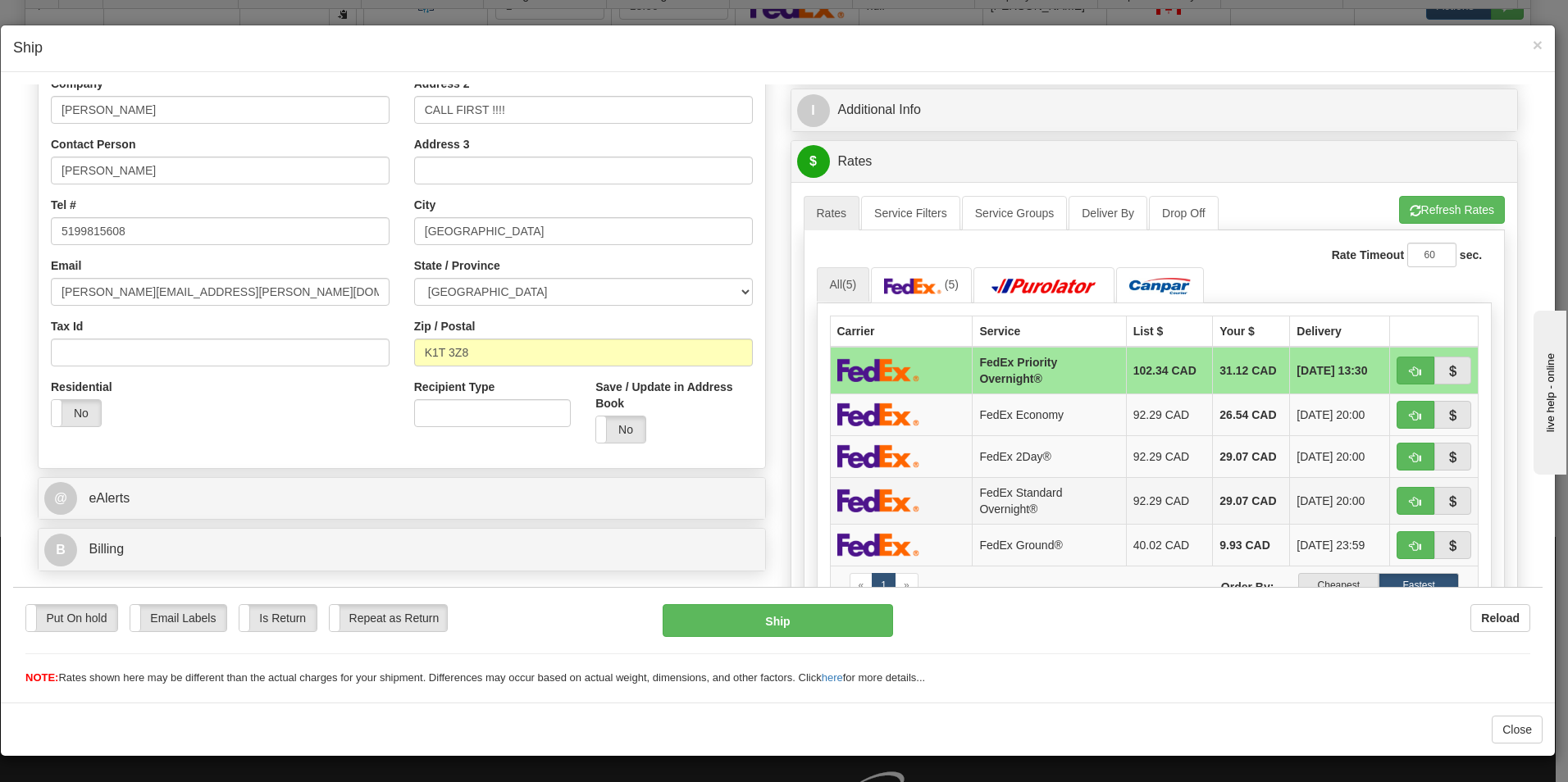
scroll to position [328, 0]
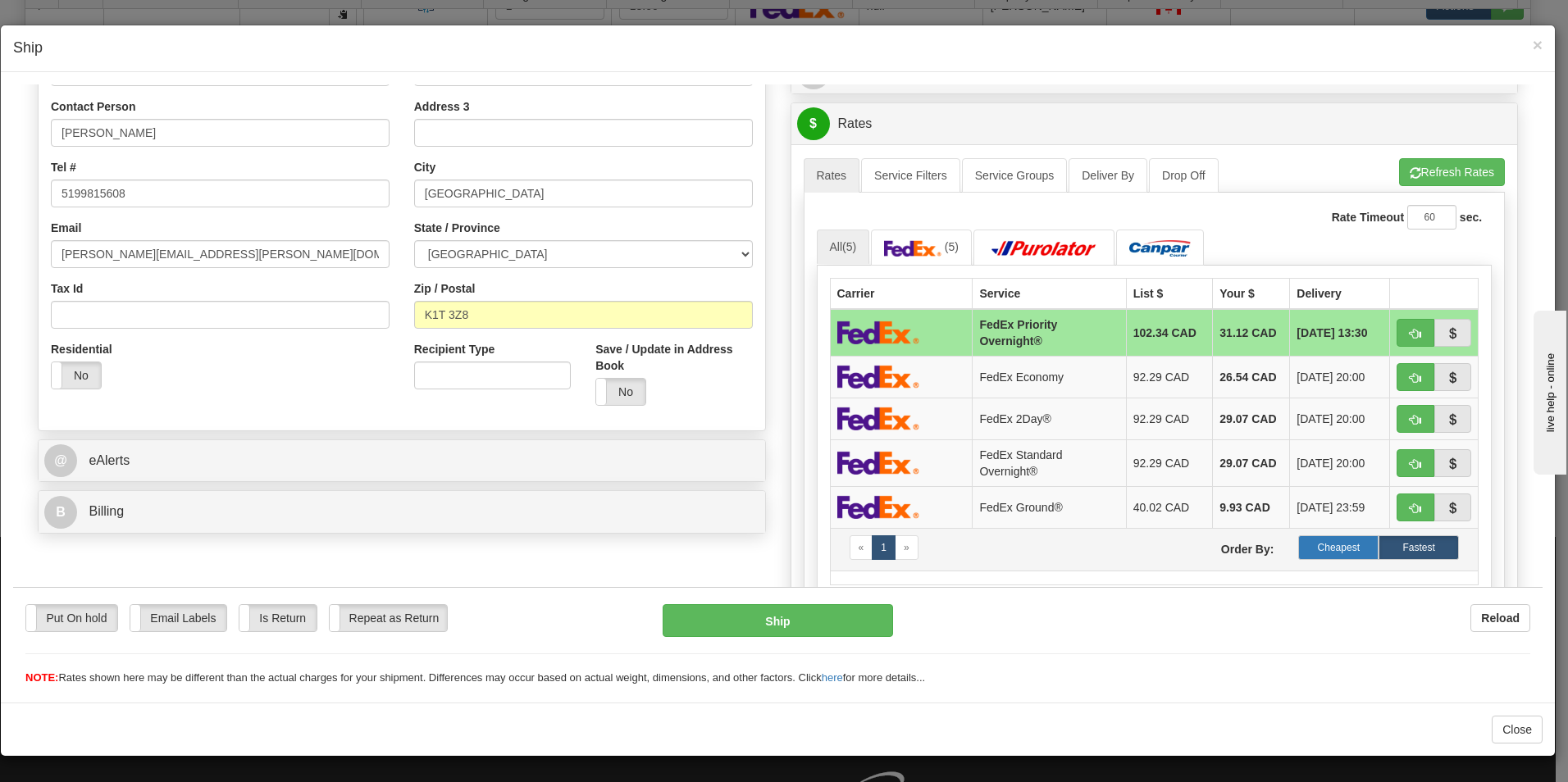
click at [1337, 542] on label "Cheapest" at bounding box center [1338, 546] width 80 height 25
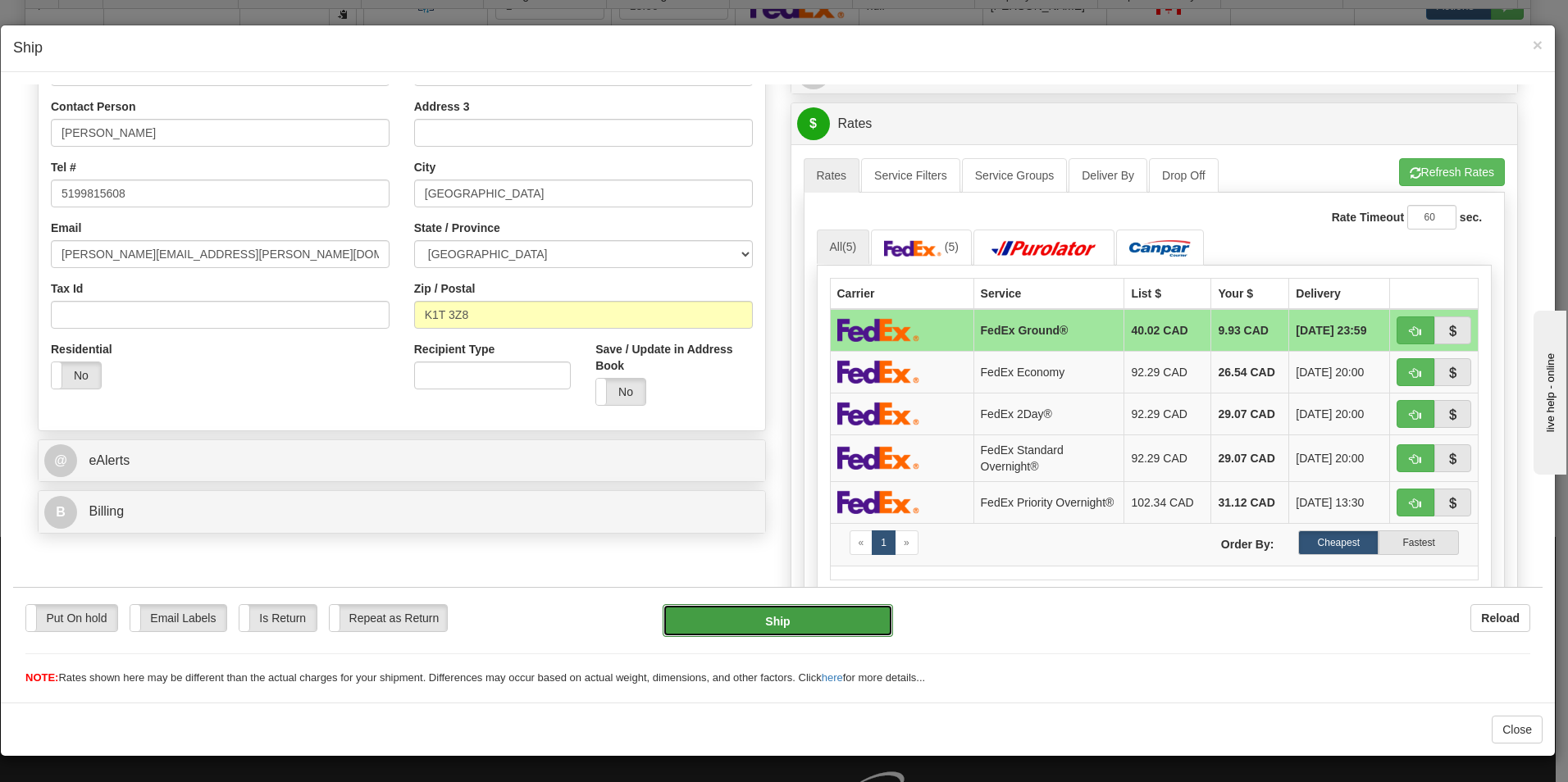
click at [797, 632] on button "Ship" at bounding box center [778, 620] width 231 height 32
type input "92"
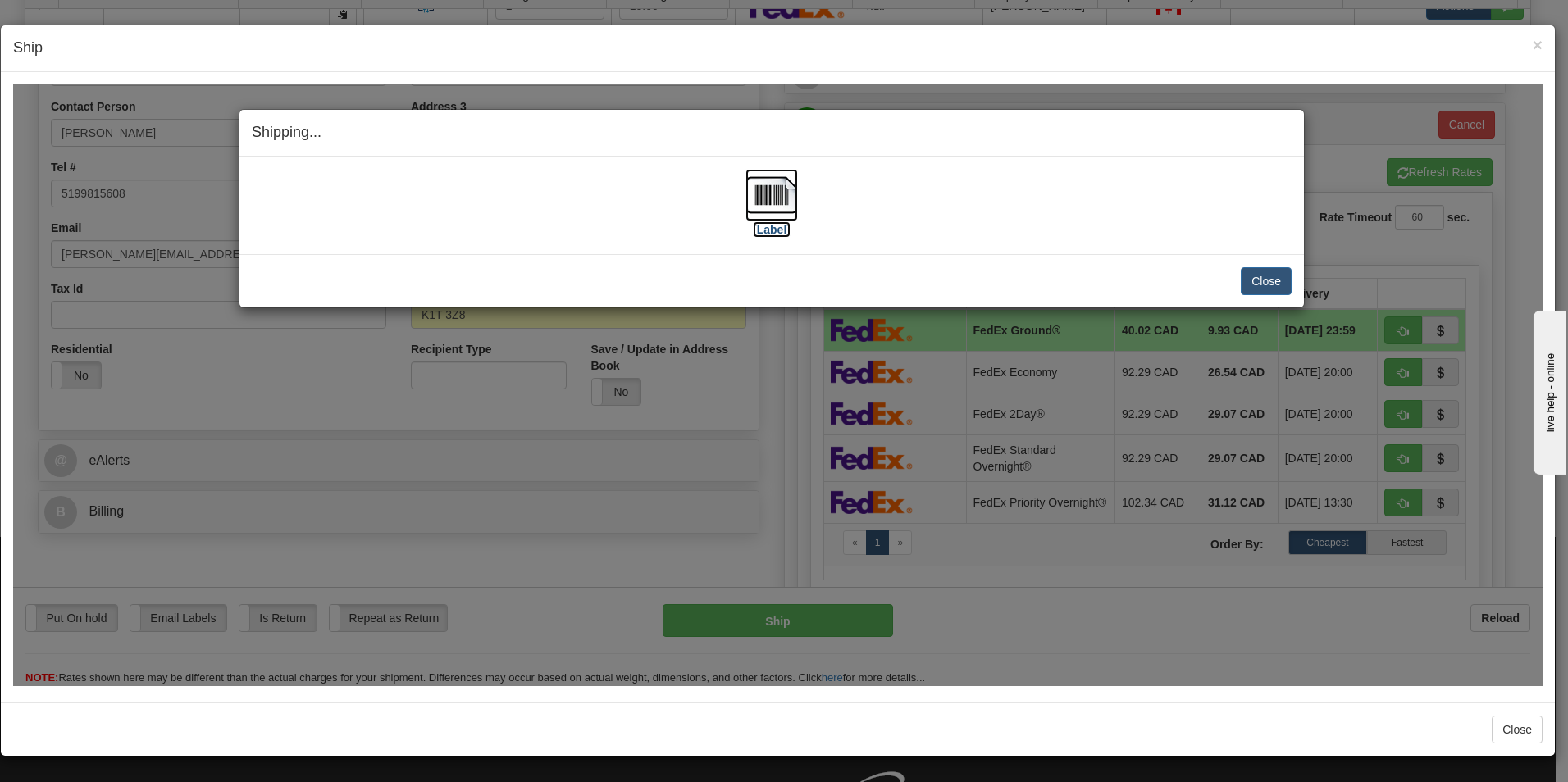
click at [768, 213] on img at bounding box center [771, 194] width 52 height 52
click at [1273, 283] on button "Close" at bounding box center [1267, 280] width 51 height 28
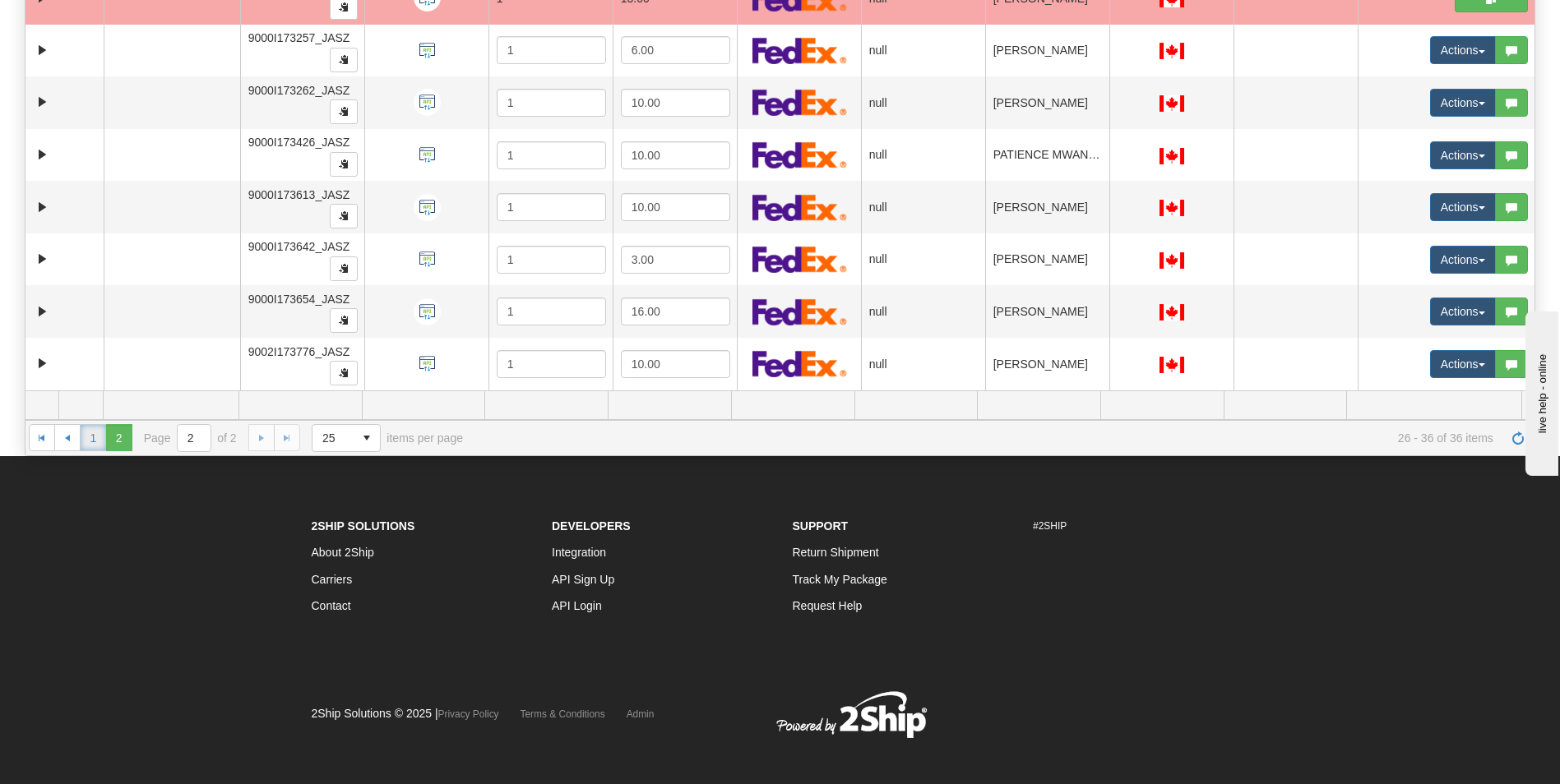
click at [95, 441] on link "1" at bounding box center [92, 437] width 27 height 27
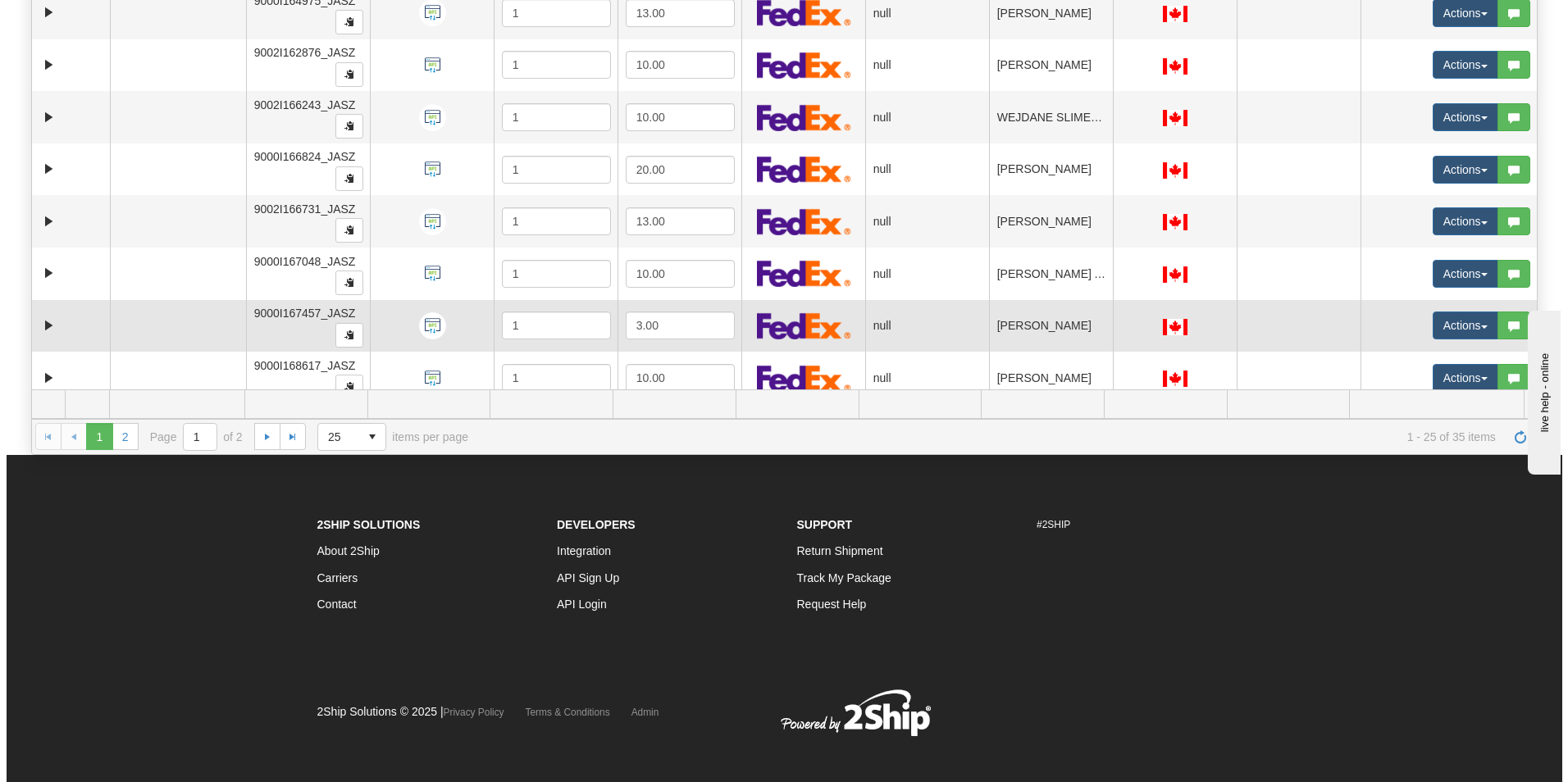
scroll to position [820, 0]
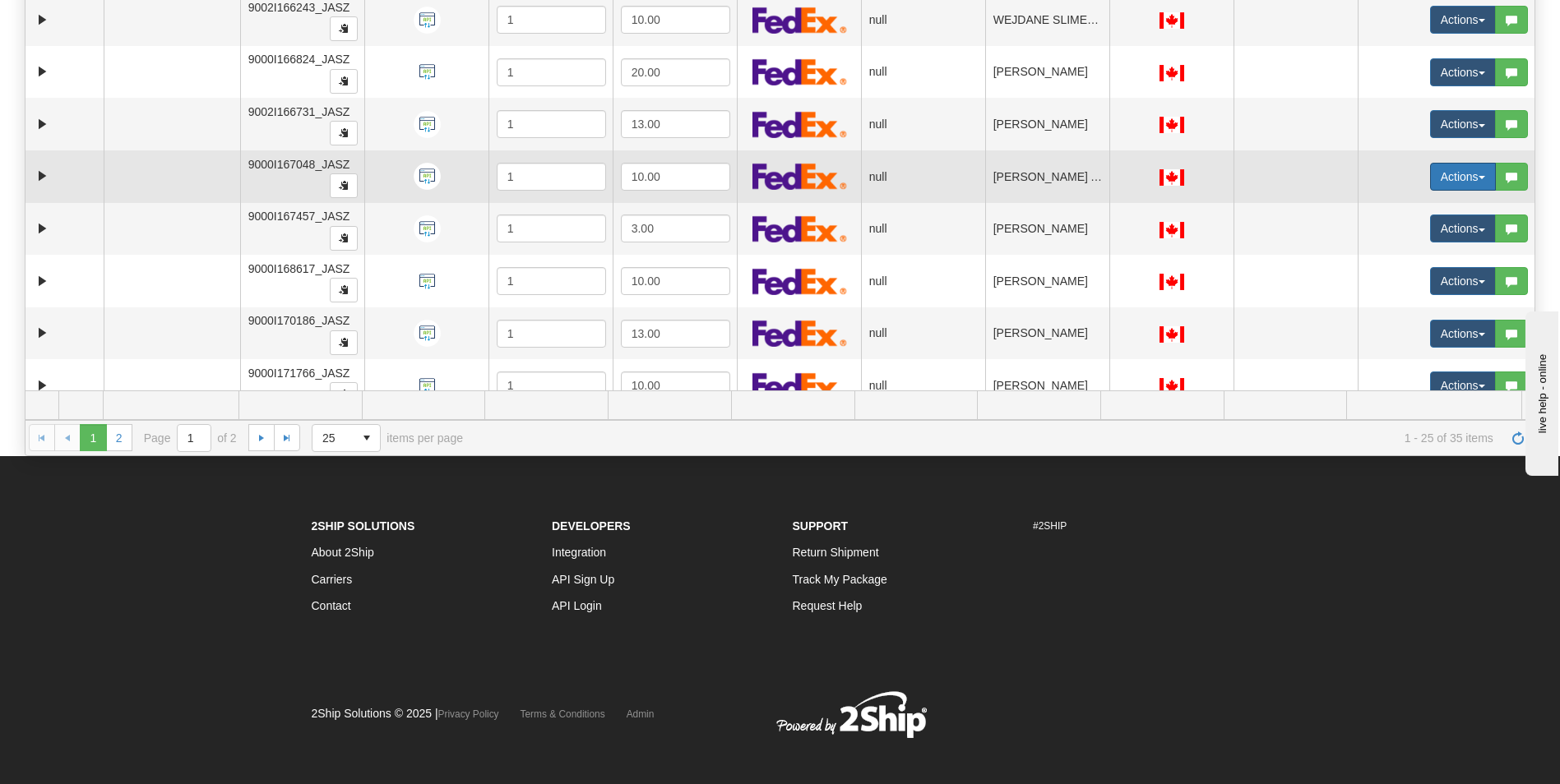
click at [1446, 175] on button "Actions" at bounding box center [1462, 176] width 66 height 28
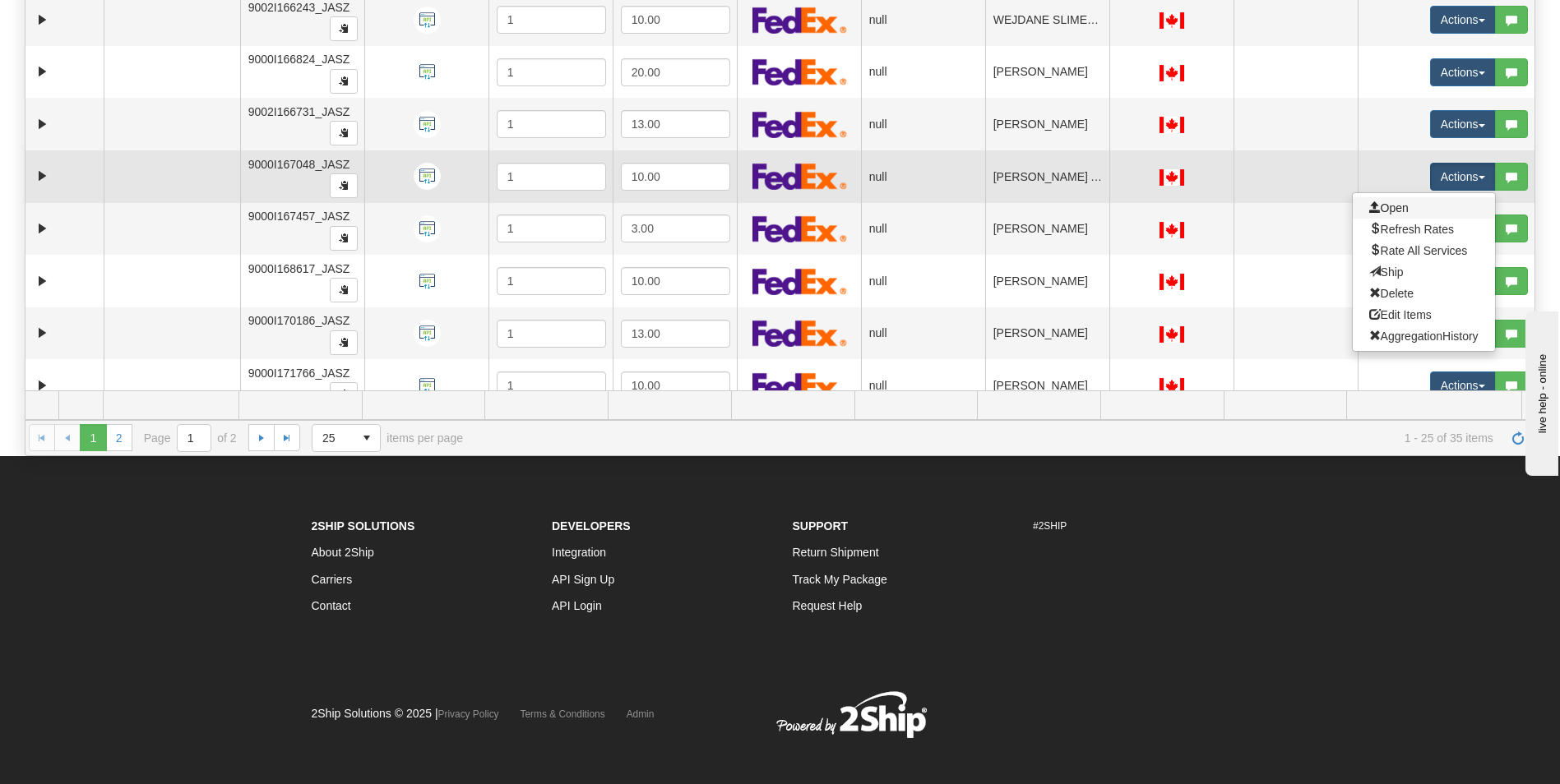
click at [1402, 205] on link "Open" at bounding box center [1424, 208] width 142 height 21
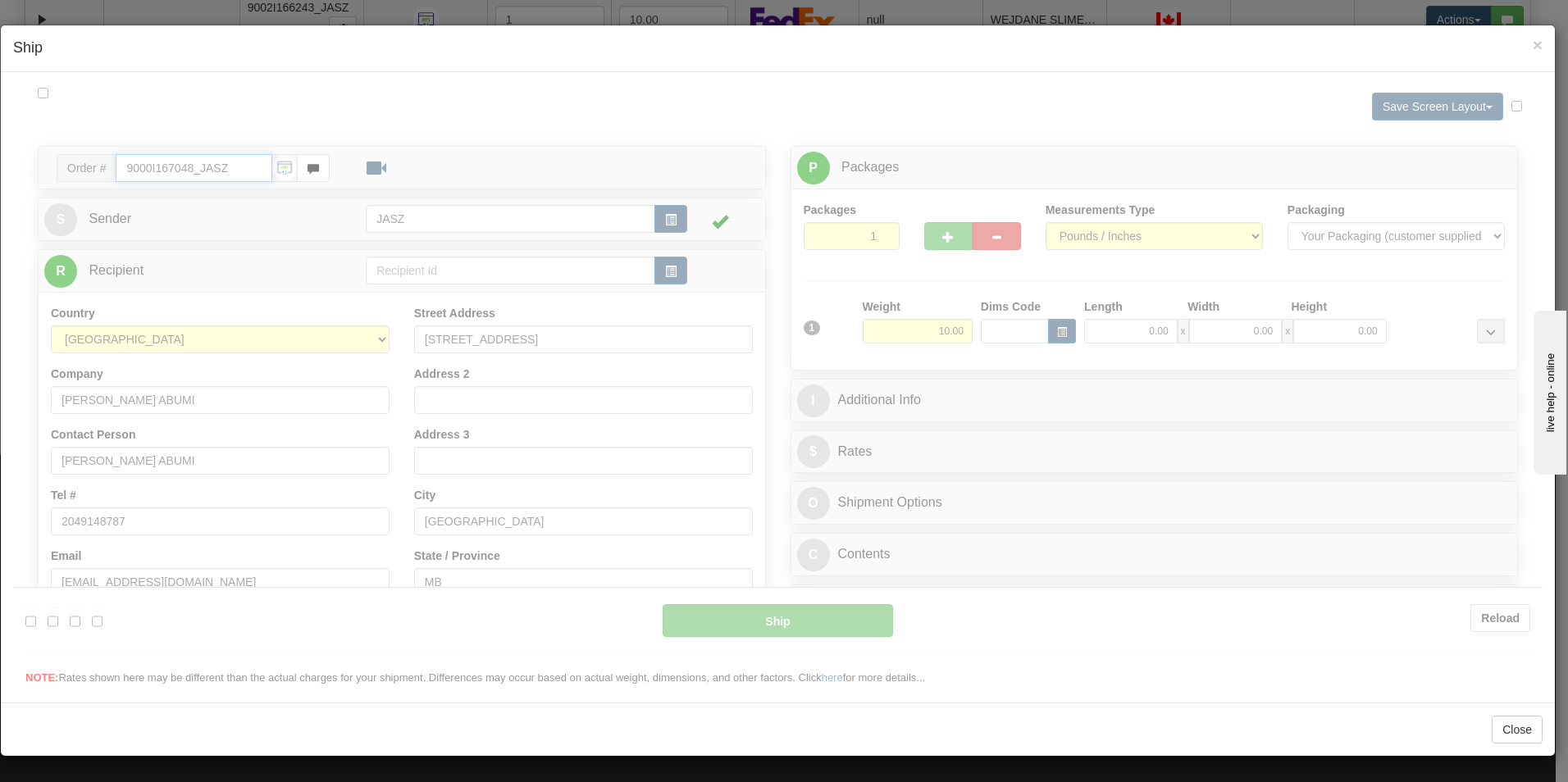
type input "14:55"
type input "16:00"
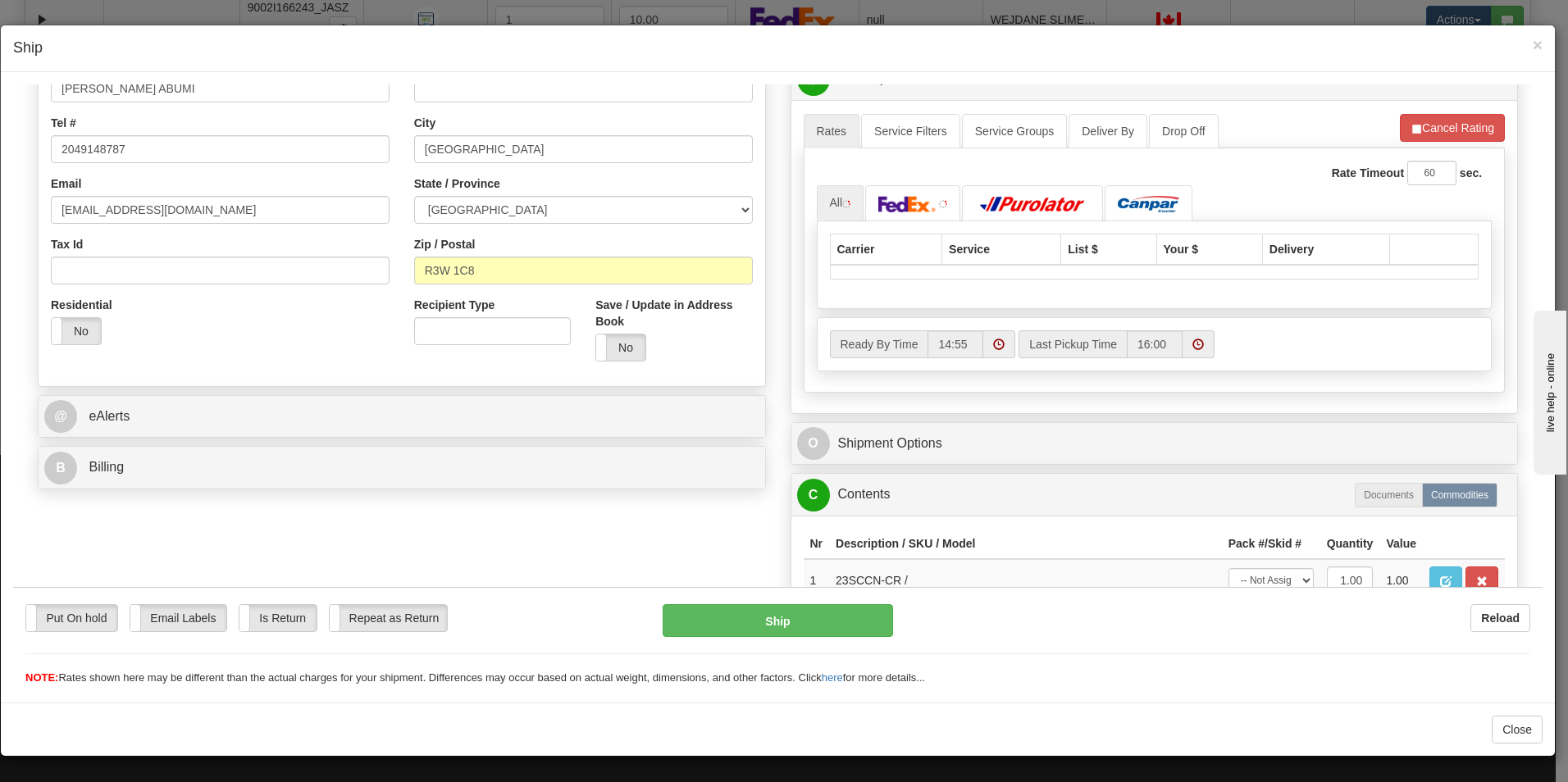
scroll to position [410, 0]
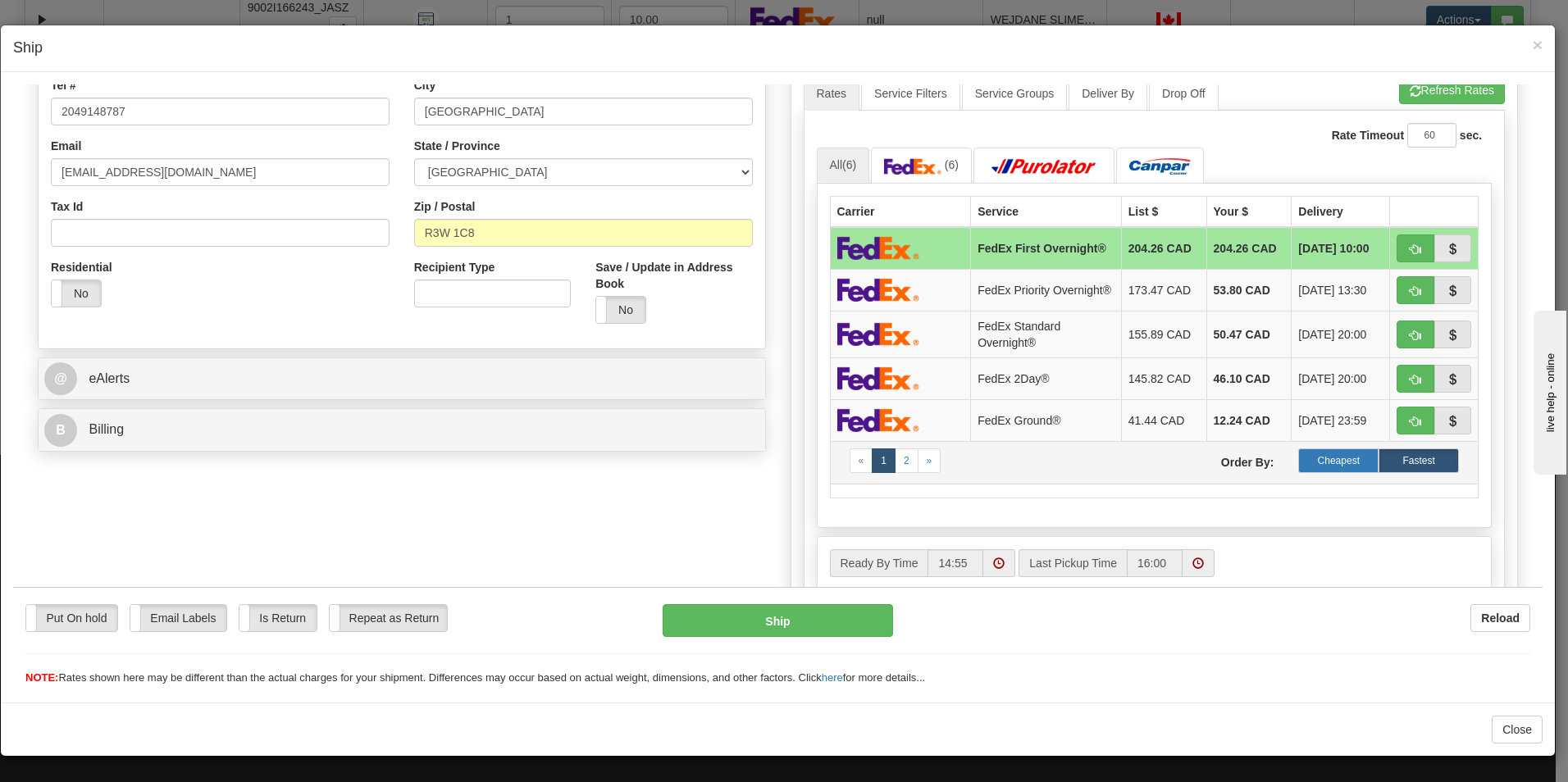
click at [1309, 472] on label "Cheapest" at bounding box center [1338, 459] width 80 height 25
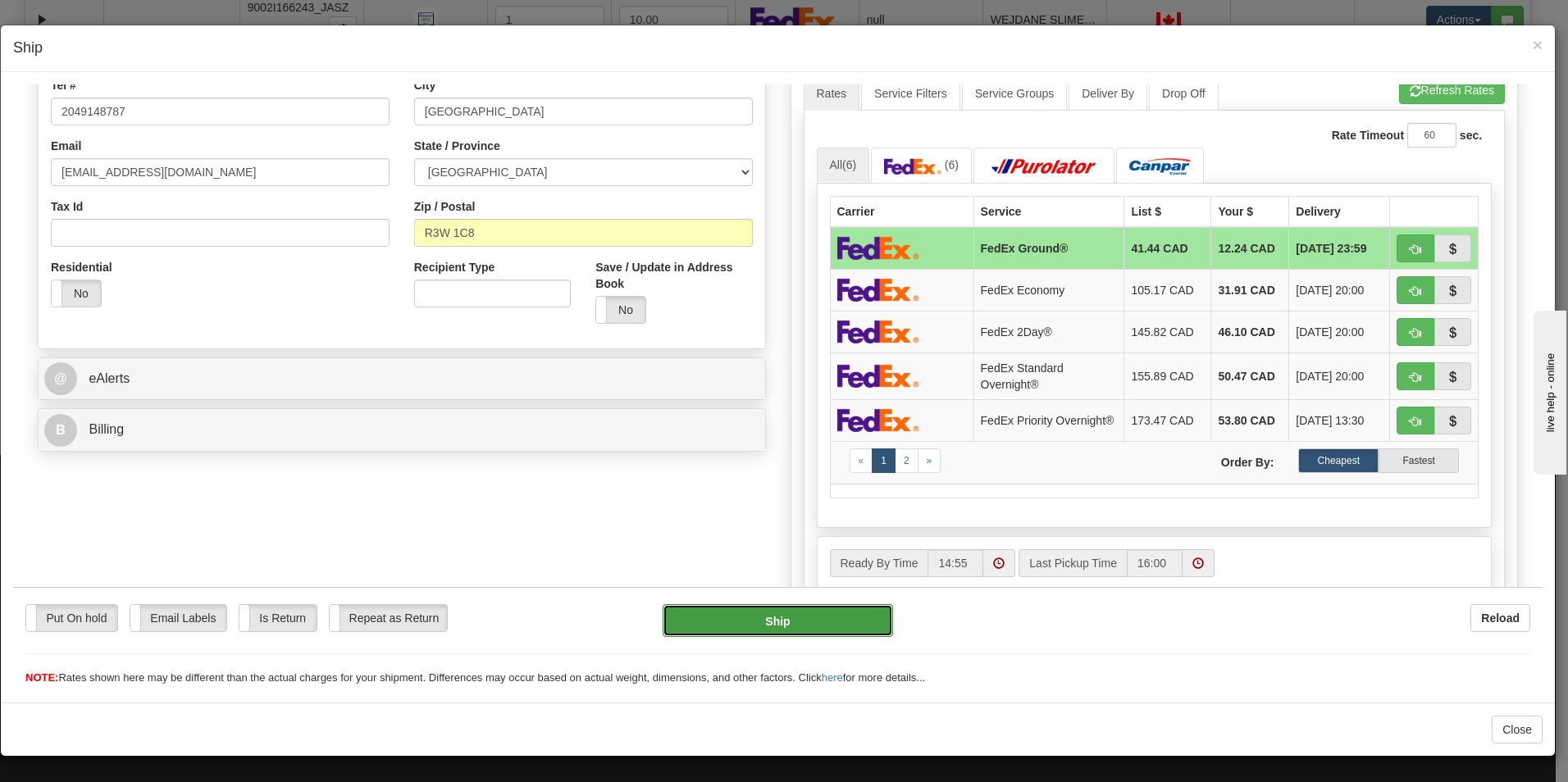
click at [822, 618] on button "Ship" at bounding box center [778, 620] width 231 height 32
type input "92"
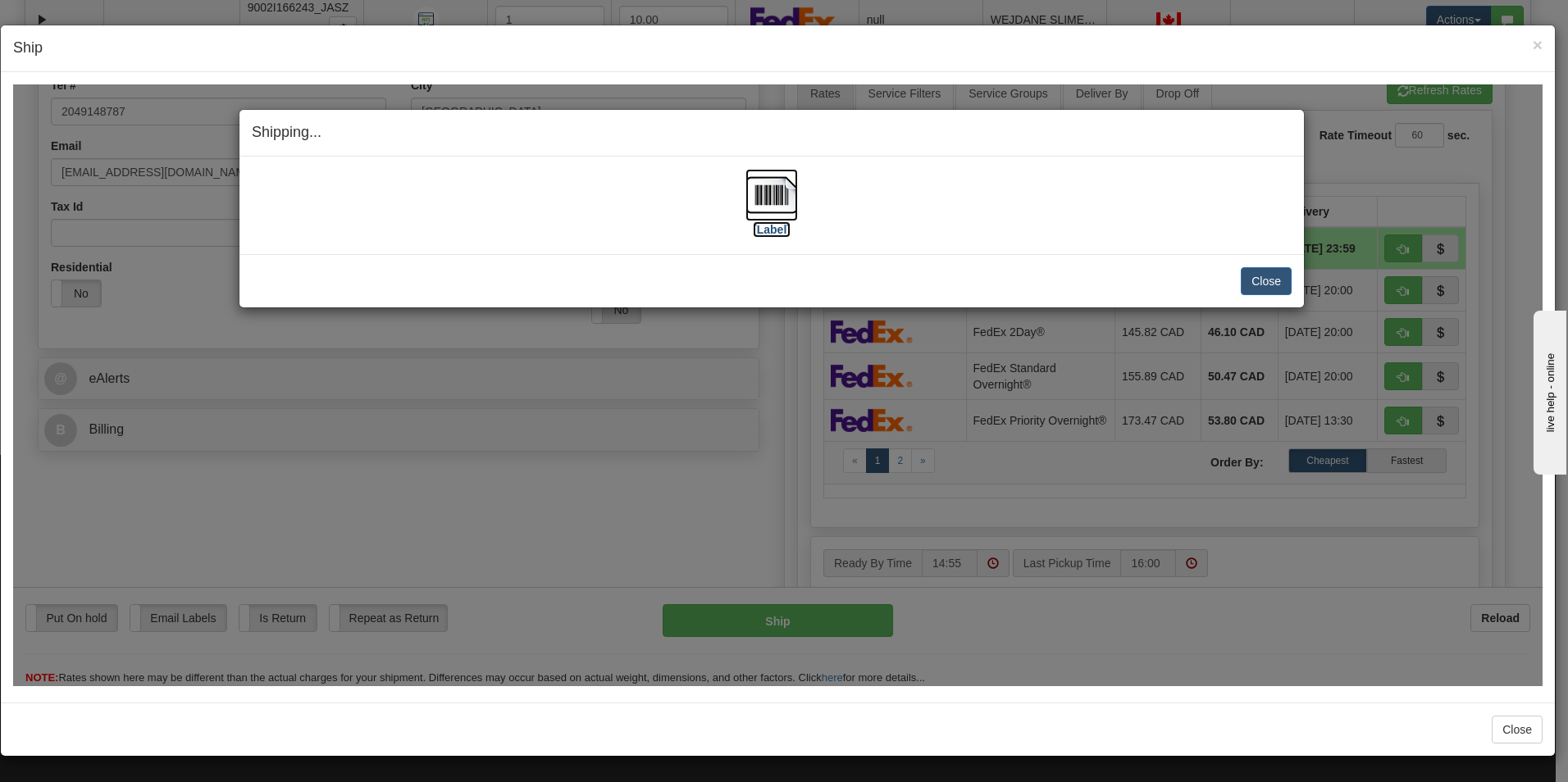
click at [777, 226] on label "[Label]" at bounding box center [772, 228] width 38 height 16
